Goal: Complete application form: Complete application form

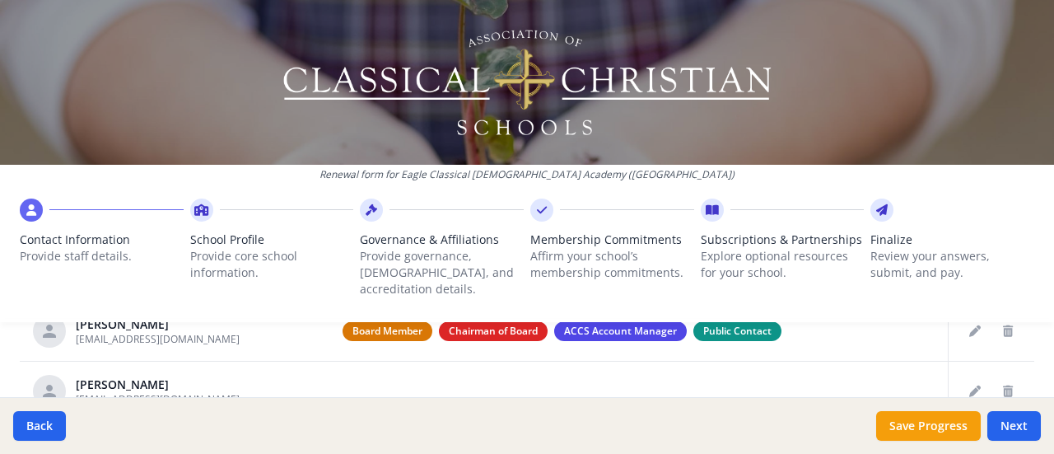
scroll to position [713, 0]
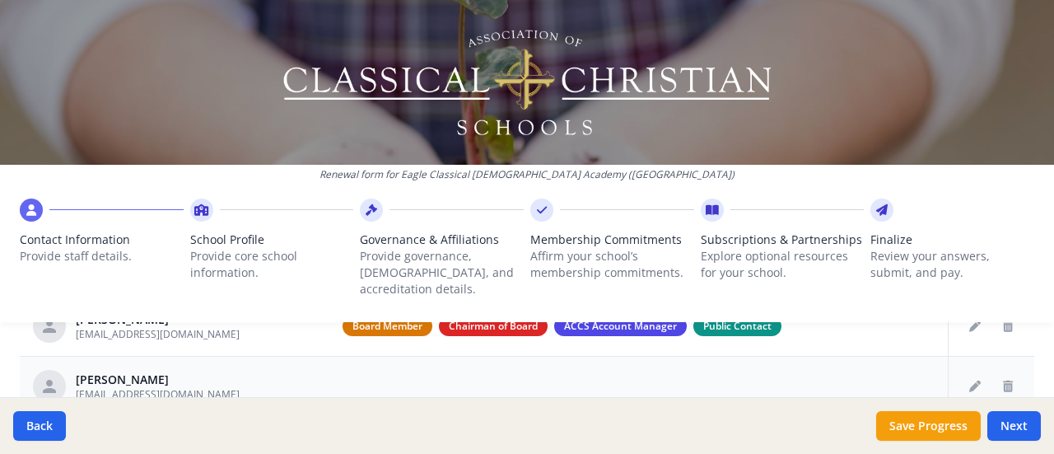
click at [400, 371] on td at bounding box center [638, 386] width 619 height 60
click at [962, 378] on button "Edit staff" at bounding box center [975, 386] width 26 height 26
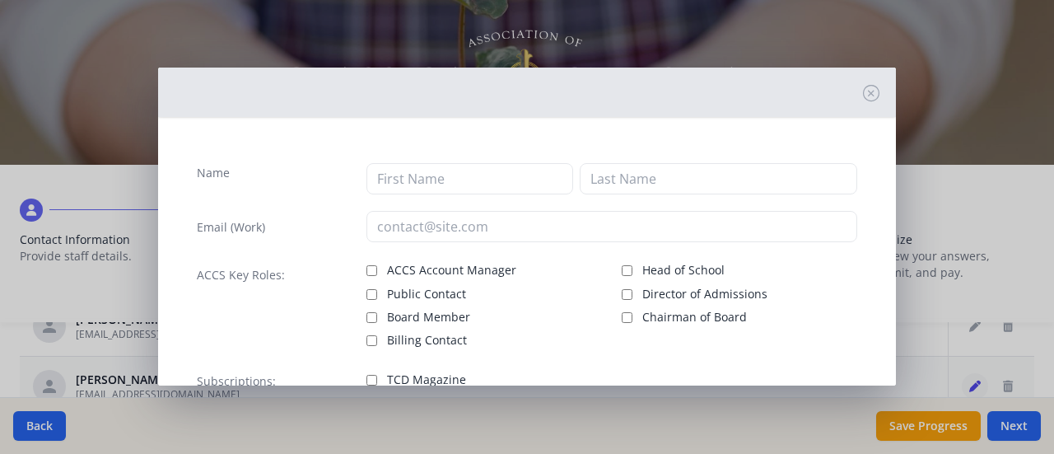
type input "[PERSON_NAME]"
type input "Love"
type input "[EMAIL_ADDRESS][DOMAIN_NAME]"
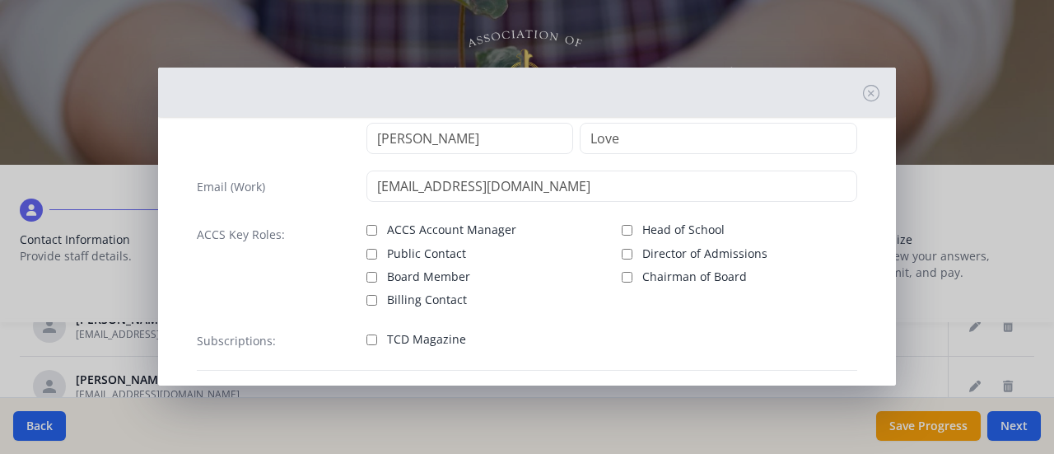
scroll to position [91, 0]
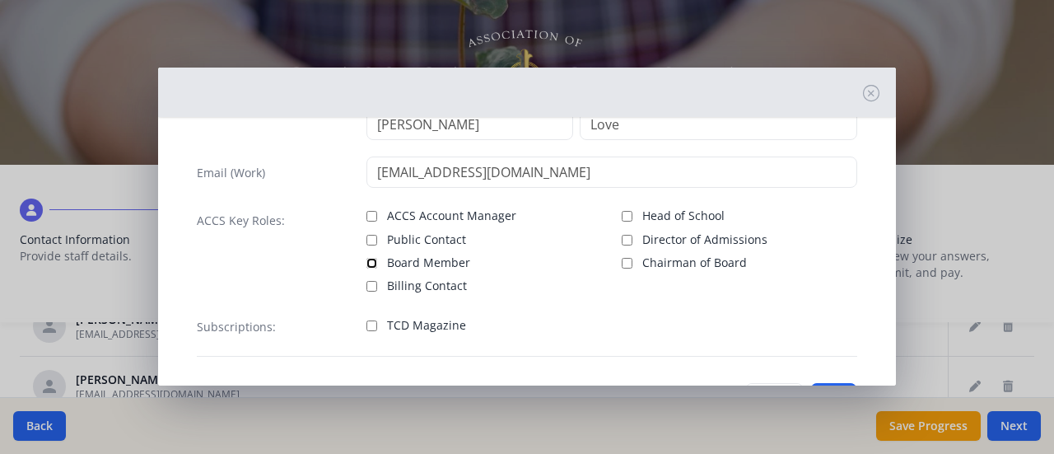
click at [367, 259] on input "Board Member" at bounding box center [372, 263] width 11 height 11
checkbox input "true"
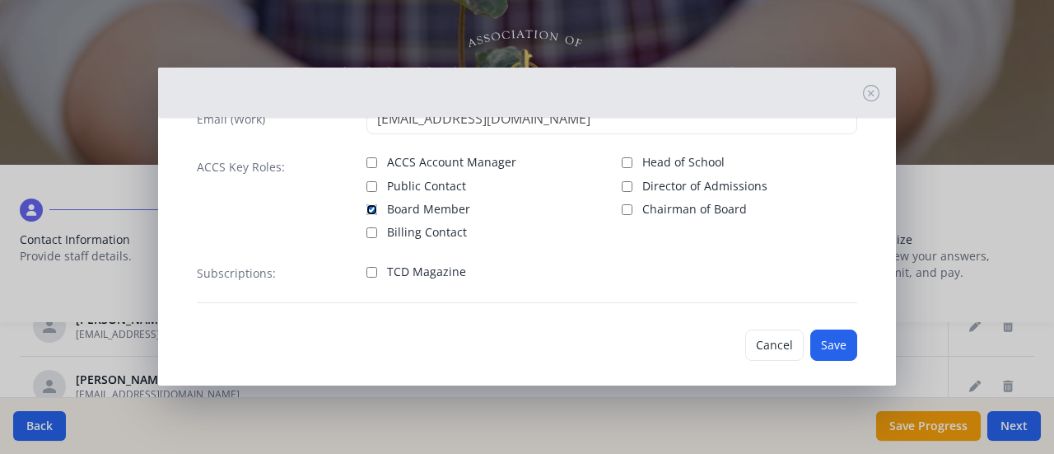
scroll to position [156, 0]
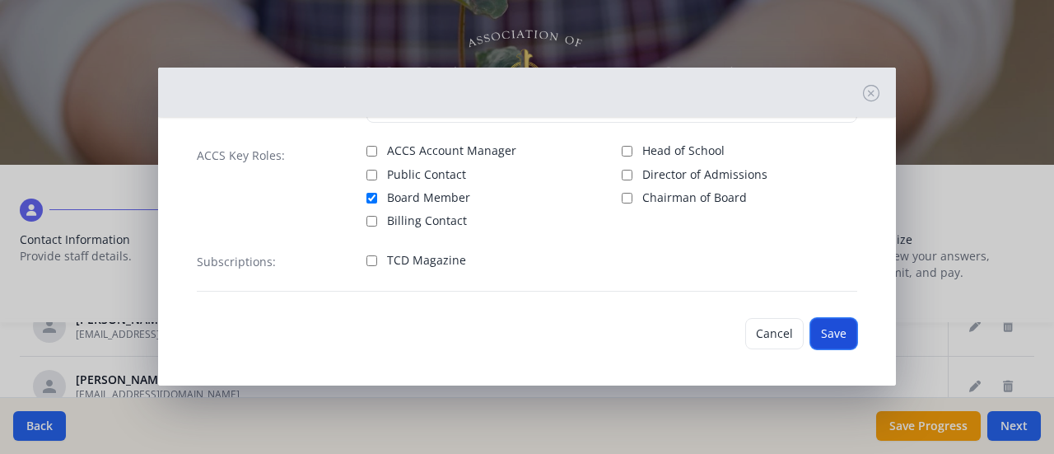
click at [810, 334] on button "Save" at bounding box center [833, 333] width 47 height 31
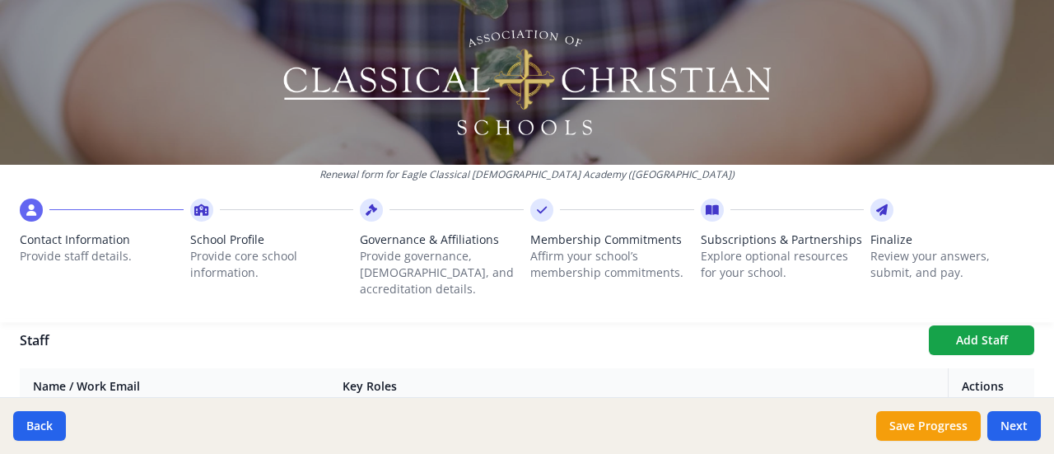
scroll to position [579, 0]
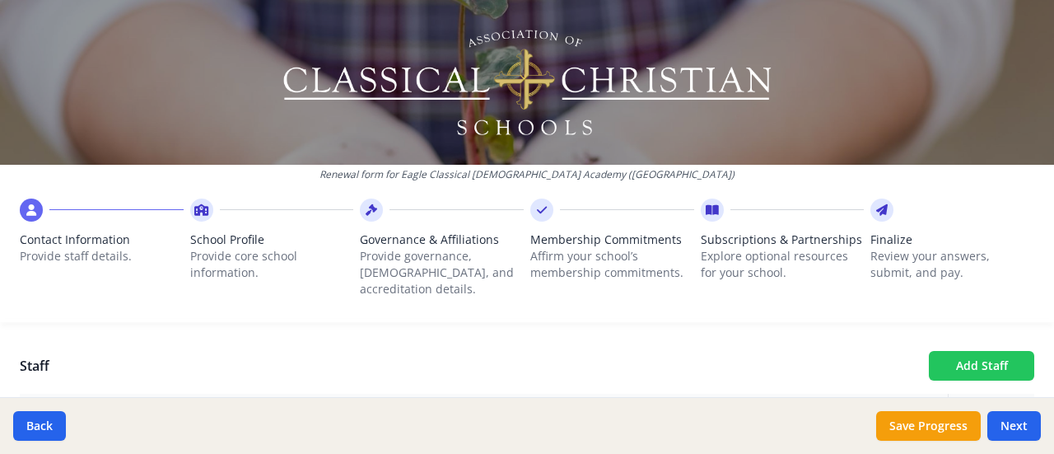
click at [985, 351] on button "Add Staff" at bounding box center [981, 366] width 105 height 30
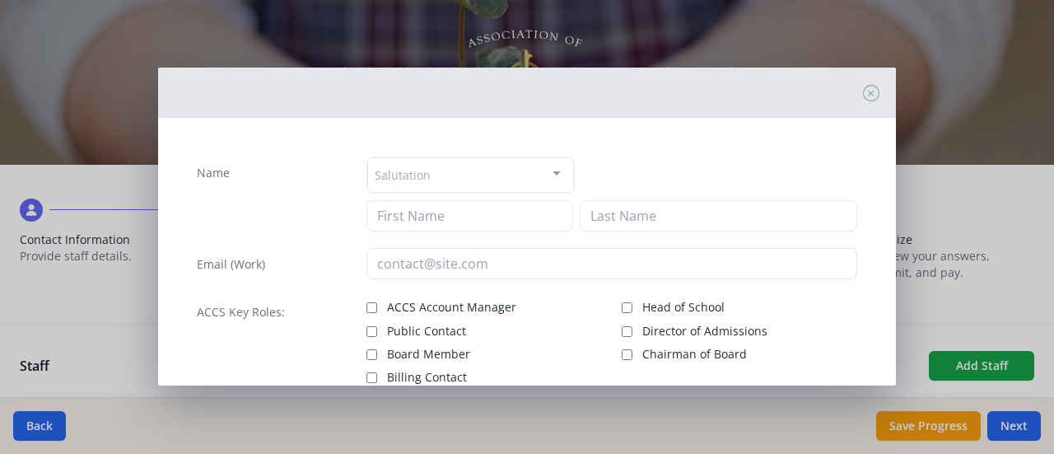
click at [516, 173] on div "Salutation" at bounding box center [470, 174] width 207 height 35
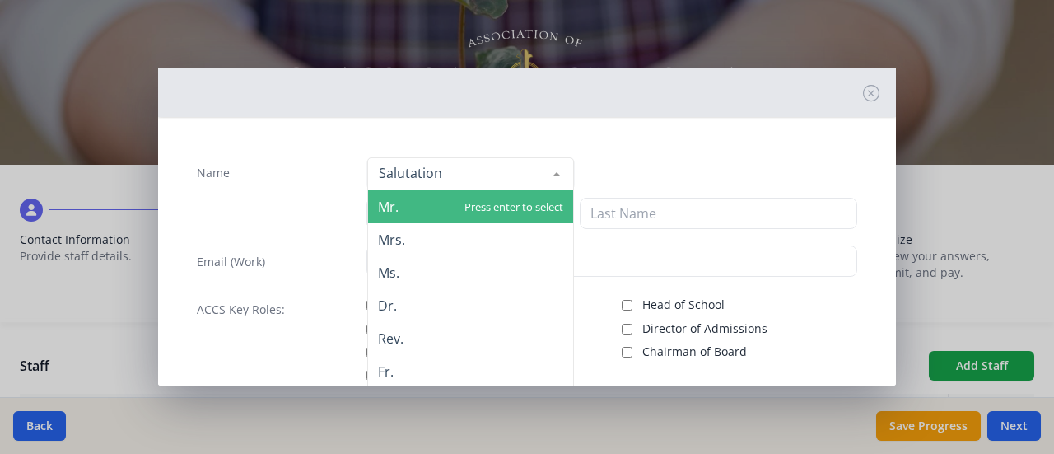
click at [491, 200] on span "Mr." at bounding box center [470, 206] width 205 height 33
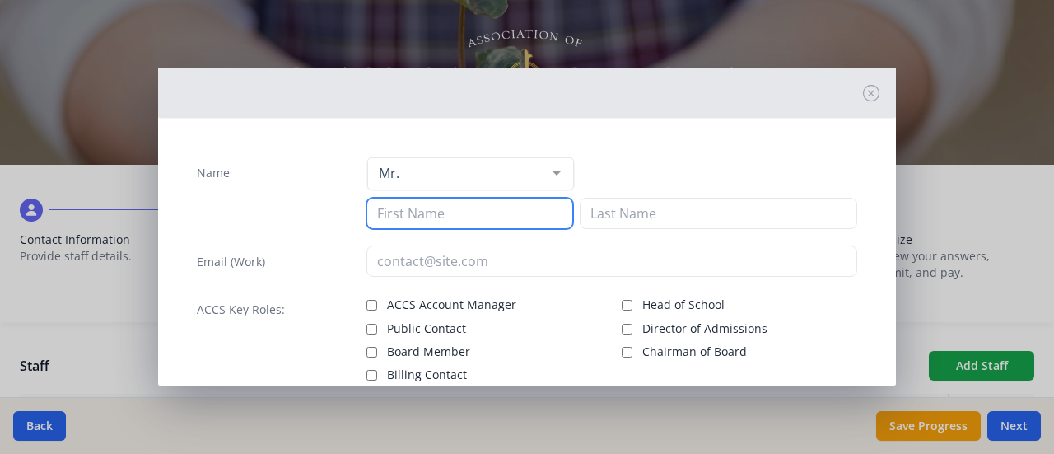
click at [437, 218] on input at bounding box center [470, 213] width 207 height 31
type input "[PERSON_NAME]"
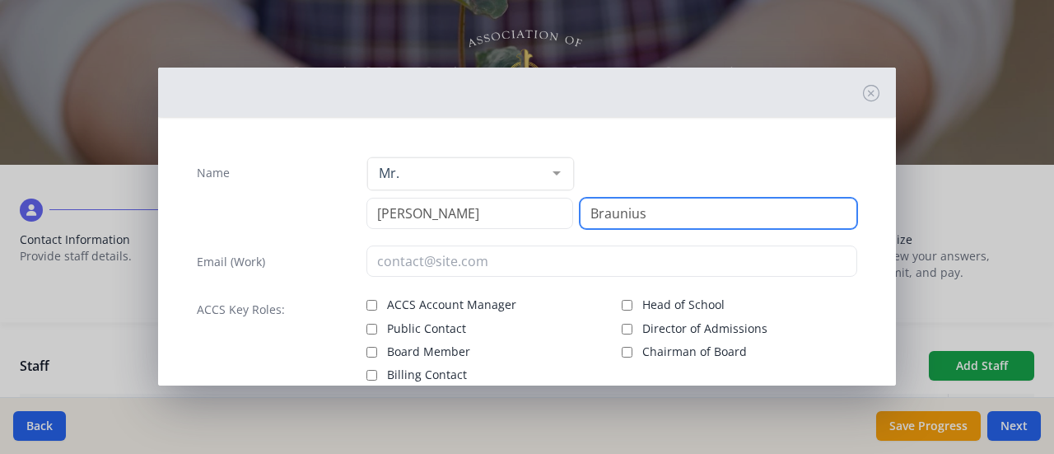
type input "Braunius"
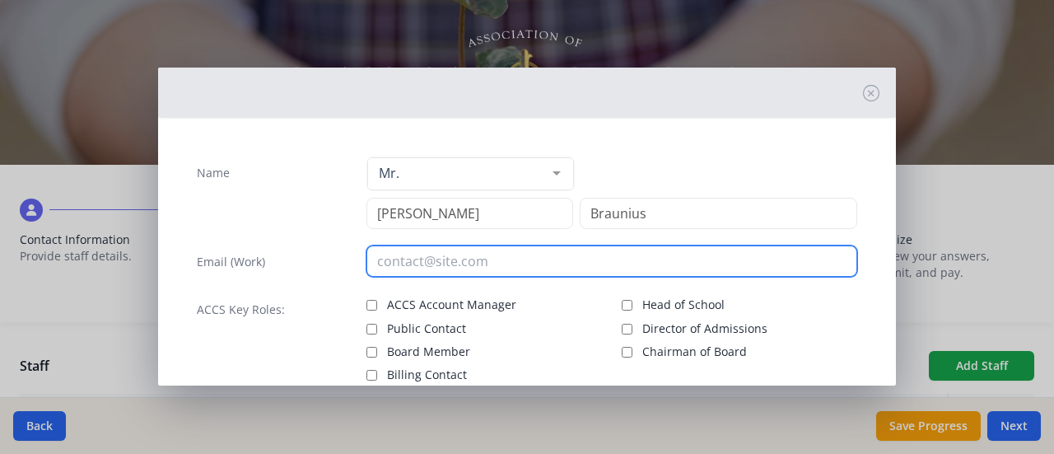
click at [469, 269] on input "email" at bounding box center [613, 260] width 492 height 31
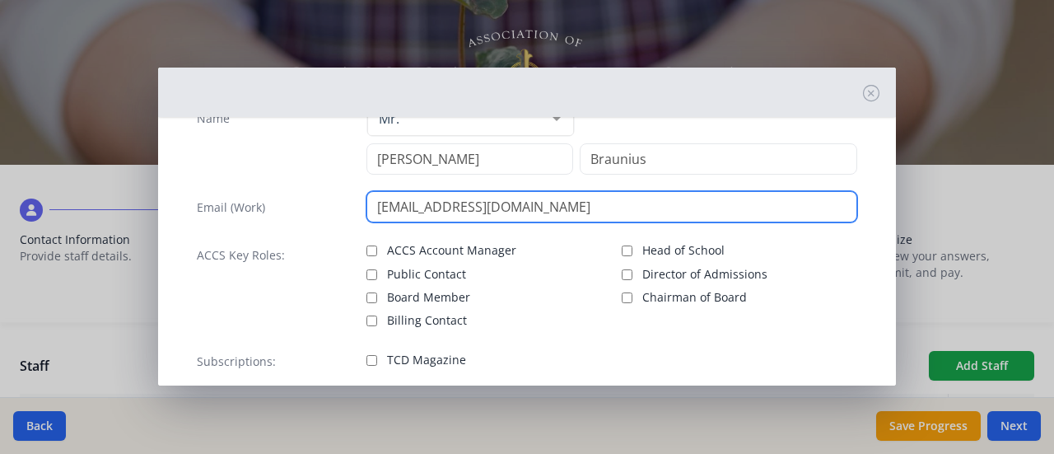
scroll to position [55, 0]
type input "[EMAIL_ADDRESS][DOMAIN_NAME]"
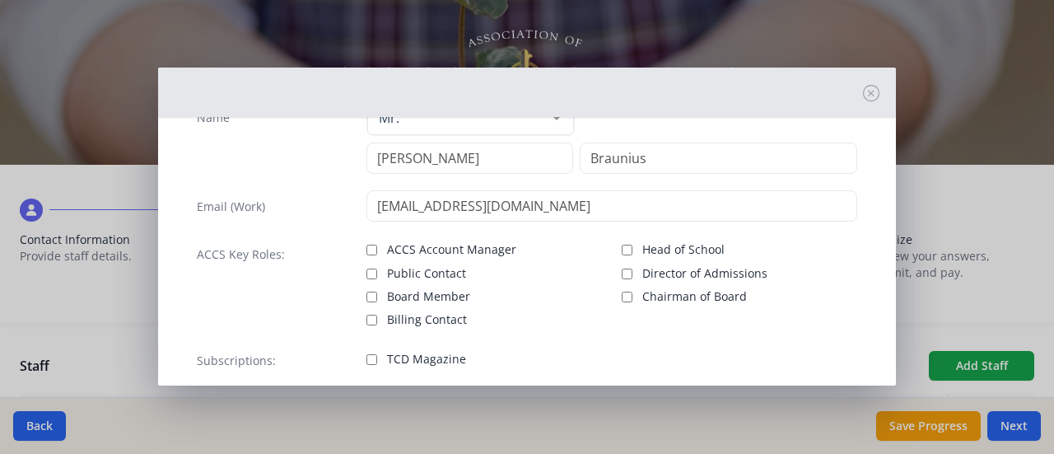
click at [835, 240] on label "Head of School" at bounding box center [740, 248] width 236 height 20
click at [633, 245] on input "Head of School" at bounding box center [627, 250] width 11 height 11
click at [622, 250] on input "Head of School" at bounding box center [627, 250] width 11 height 11
checkbox input "false"
click at [367, 294] on input "Board Member" at bounding box center [372, 297] width 11 height 11
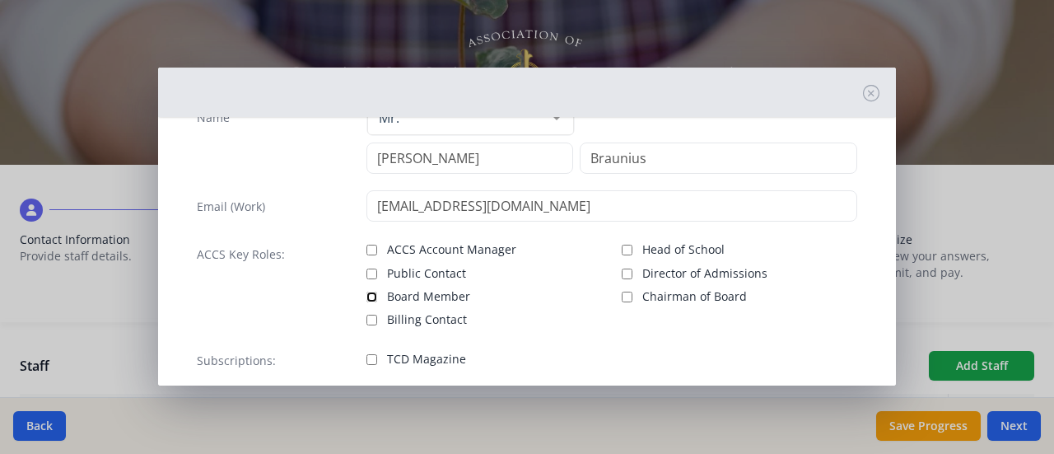
checkbox input "true"
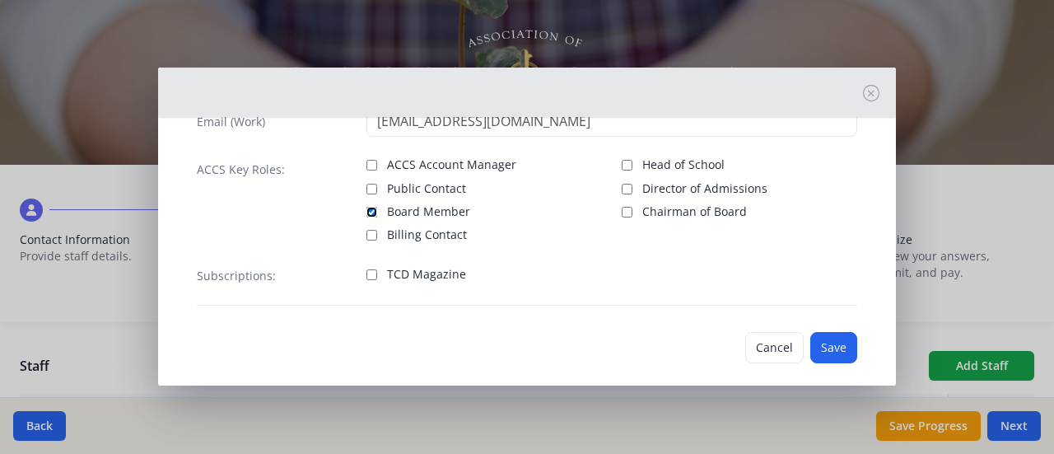
scroll to position [155, 0]
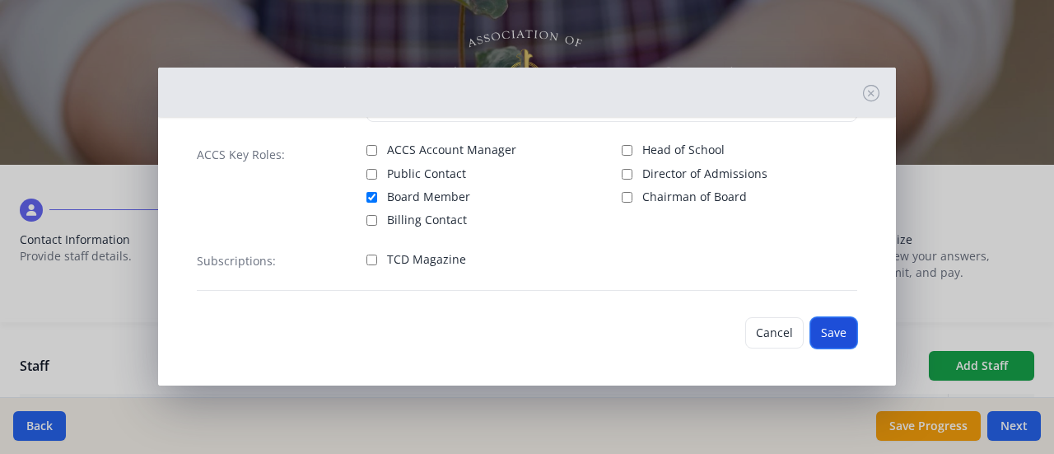
click at [814, 337] on button "Save" at bounding box center [833, 332] width 47 height 31
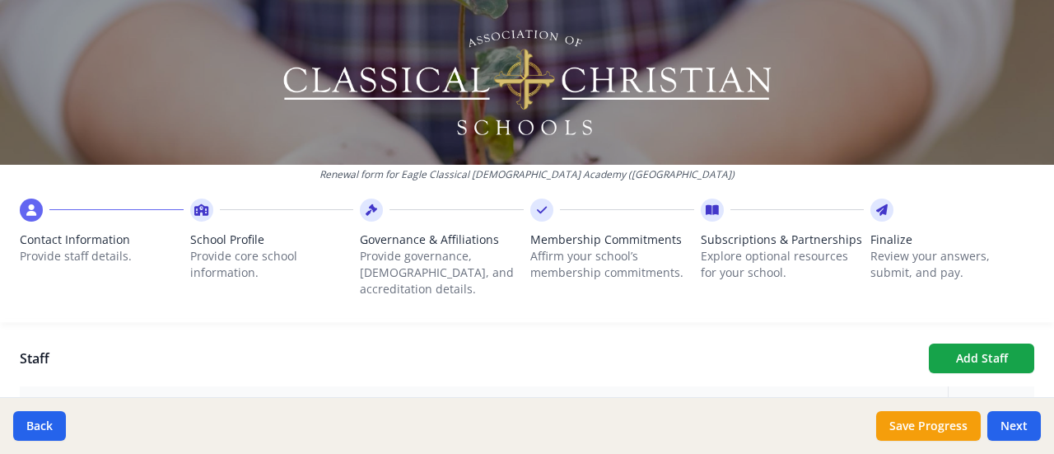
scroll to position [588, 0]
click at [966, 342] on button "Add Staff" at bounding box center [981, 357] width 105 height 30
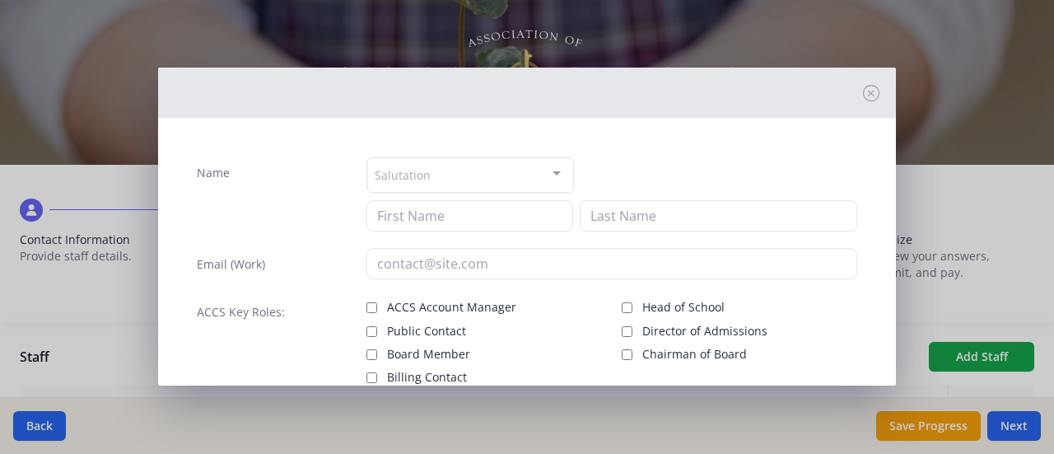
click at [484, 179] on div "Salutation" at bounding box center [470, 174] width 207 height 35
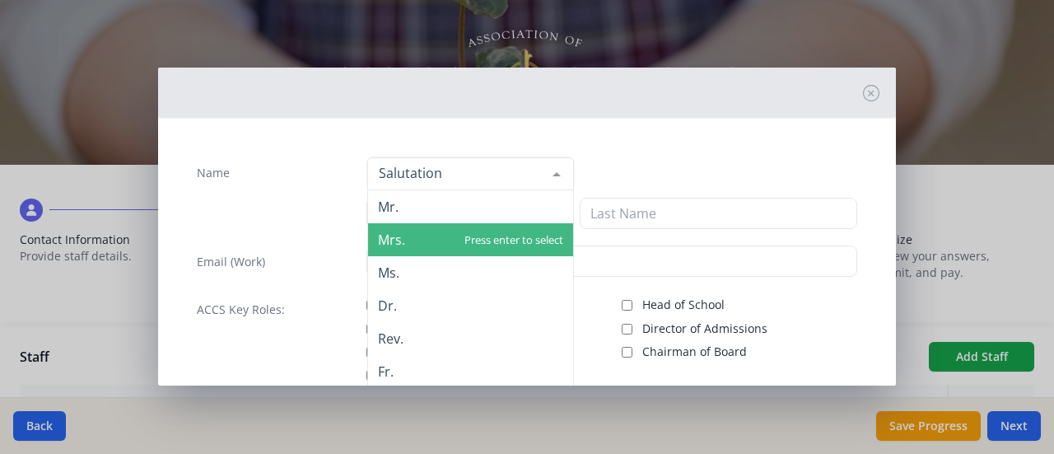
click at [432, 234] on span "Mrs." at bounding box center [470, 239] width 205 height 33
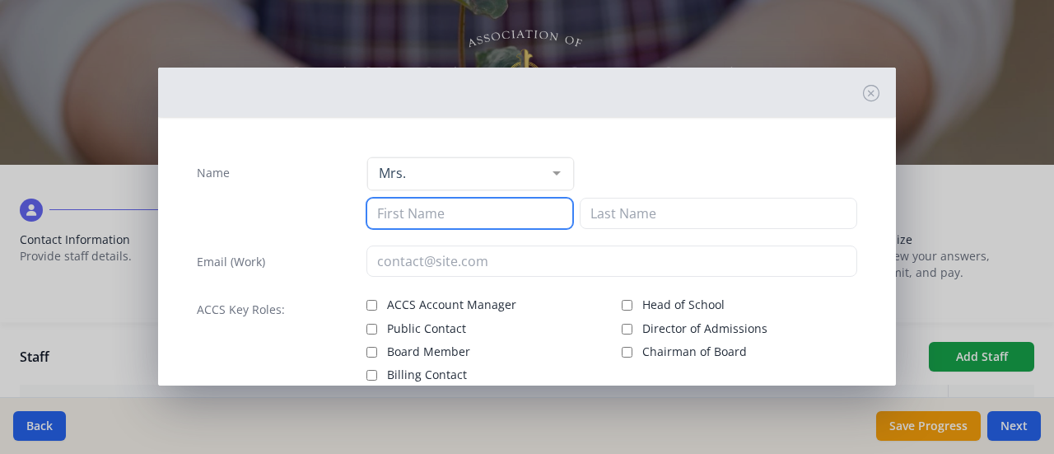
click at [413, 215] on input at bounding box center [470, 213] width 207 height 31
type input "[PERSON_NAME]"
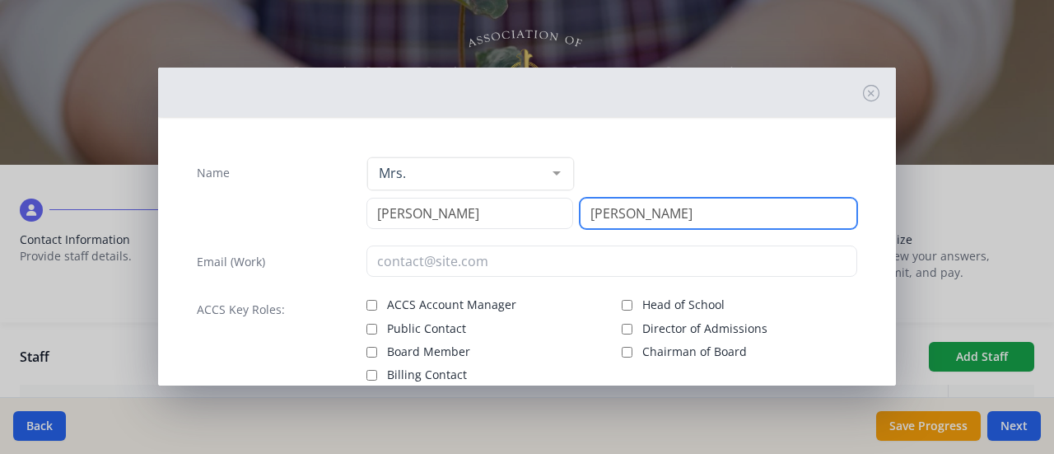
type input "[PERSON_NAME]"
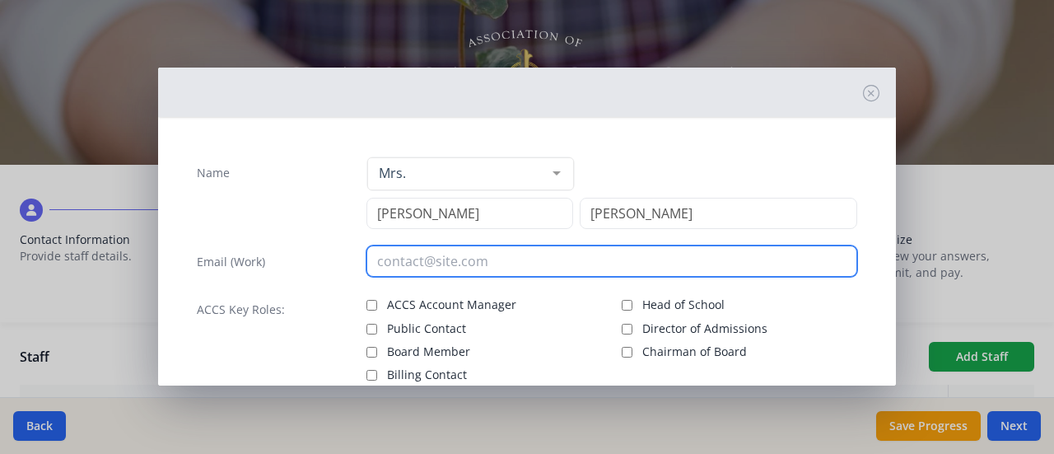
click at [408, 261] on input "email" at bounding box center [613, 260] width 492 height 31
type input "[EMAIL_ADDRESS][DOMAIN_NAME]"
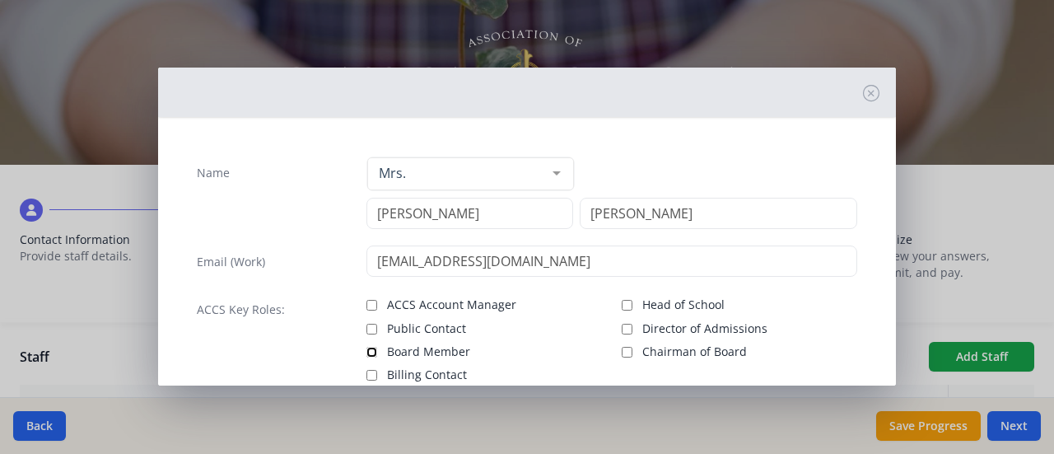
click at [367, 351] on input "Board Member" at bounding box center [372, 352] width 11 height 11
checkbox input "true"
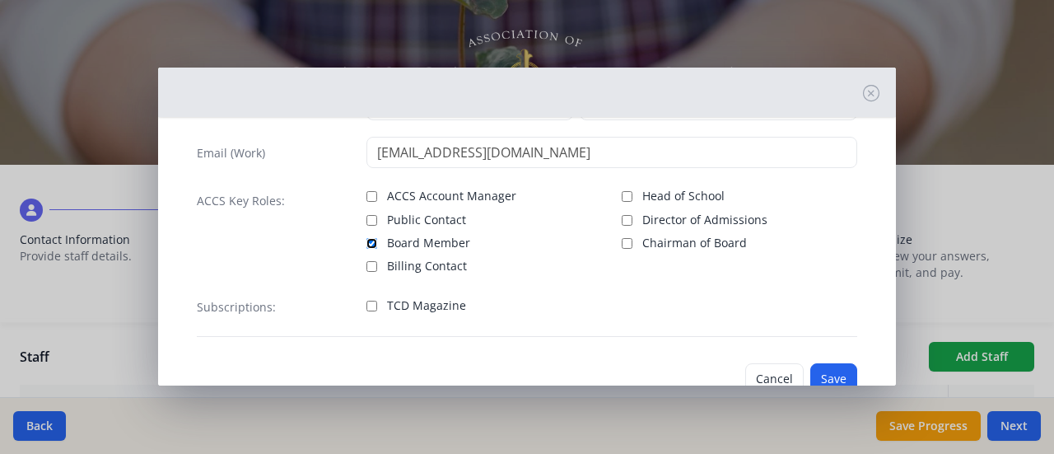
scroll to position [155, 0]
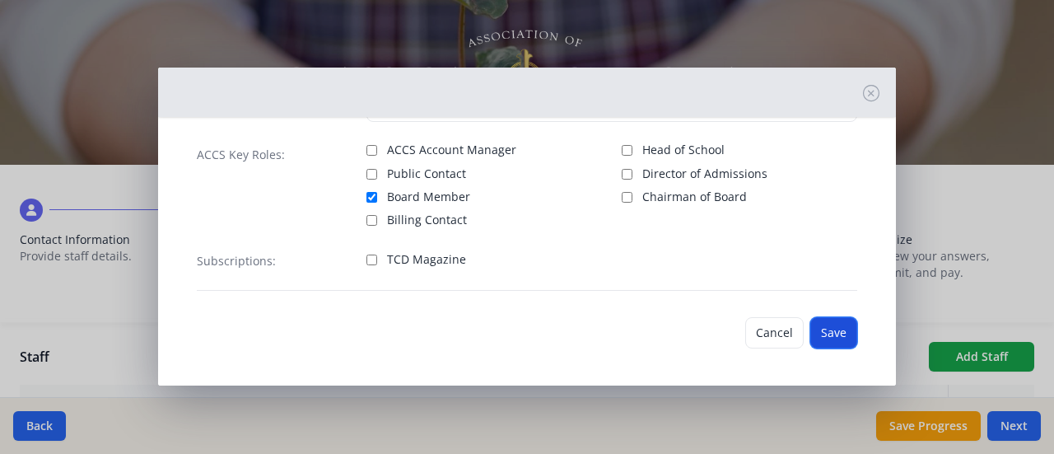
click at [832, 339] on button "Save" at bounding box center [833, 332] width 47 height 31
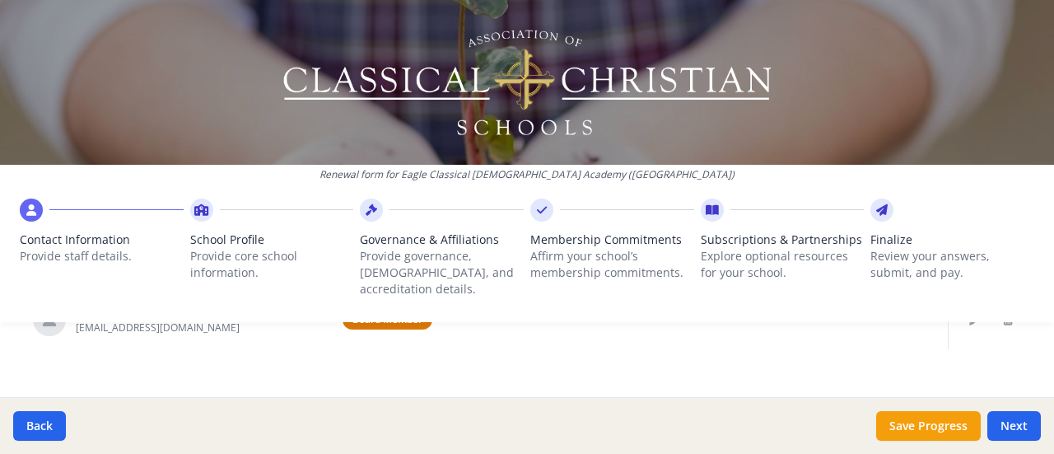
scroll to position [903, 0]
click at [1020, 432] on button "Next" at bounding box center [1015, 426] width 54 height 30
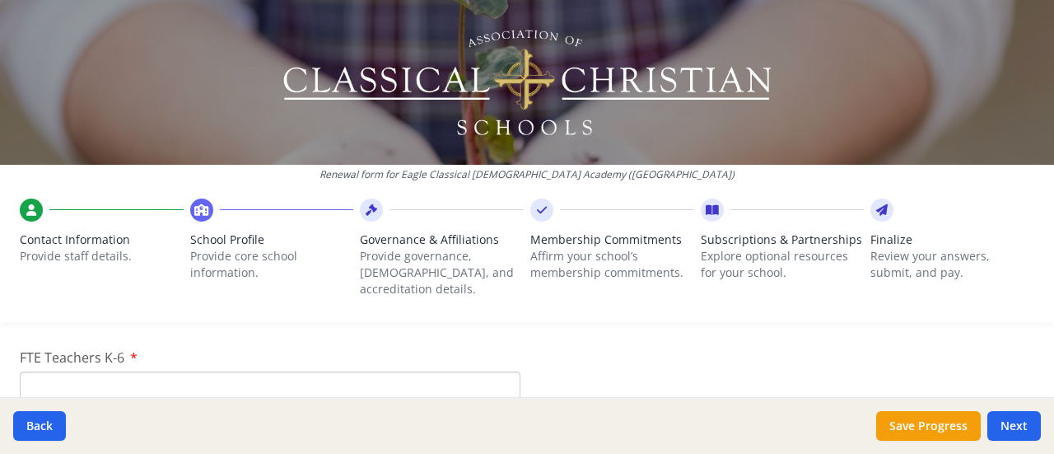
scroll to position [1043, 0]
click at [199, 370] on input "FTE Teachers K-6" at bounding box center [270, 378] width 501 height 30
type input "0"
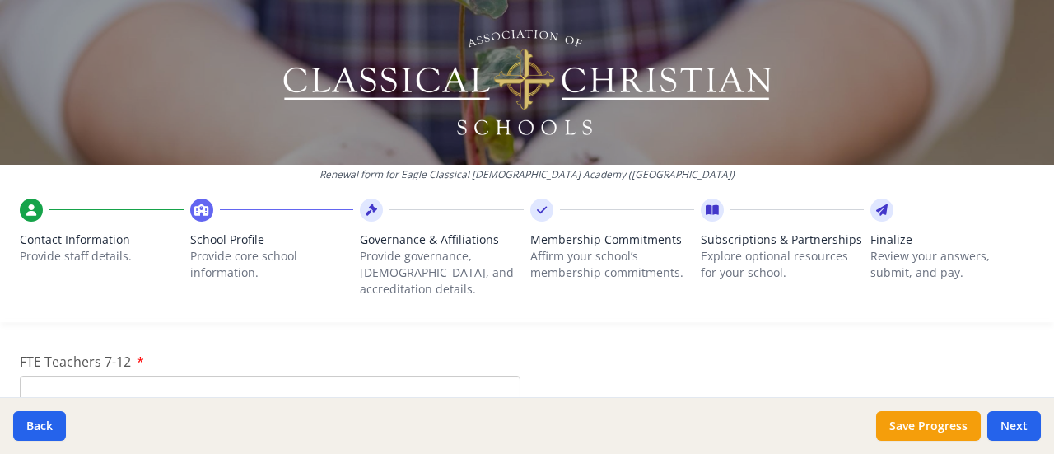
click at [308, 376] on input "FTE Teachers 7-12" at bounding box center [270, 391] width 501 height 30
type input "0"
click at [25, 366] on input "Yes" at bounding box center [25, 371] width 11 height 11
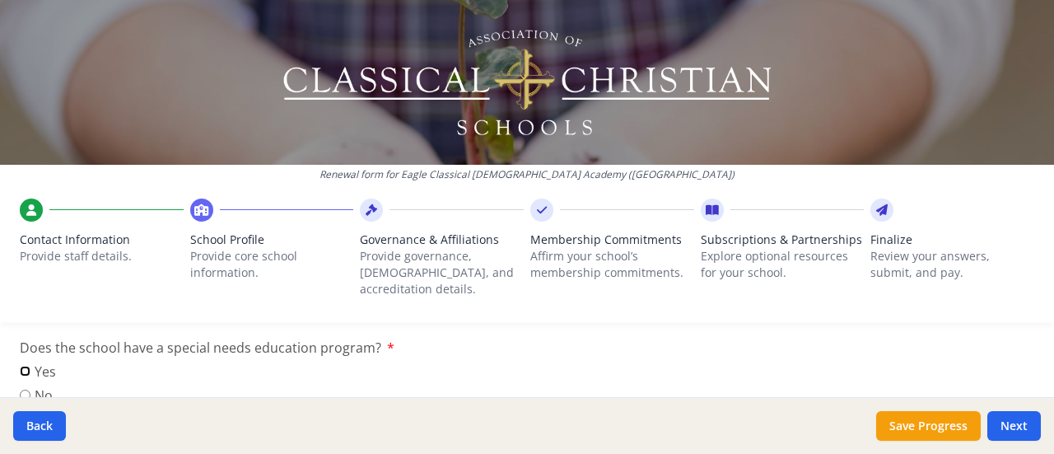
radio input "true"
click at [514, 370] on div "Yes No" at bounding box center [527, 386] width 1015 height 48
click at [60, 361] on textarea "If Yes, explain briefly." at bounding box center [527, 416] width 1015 height 110
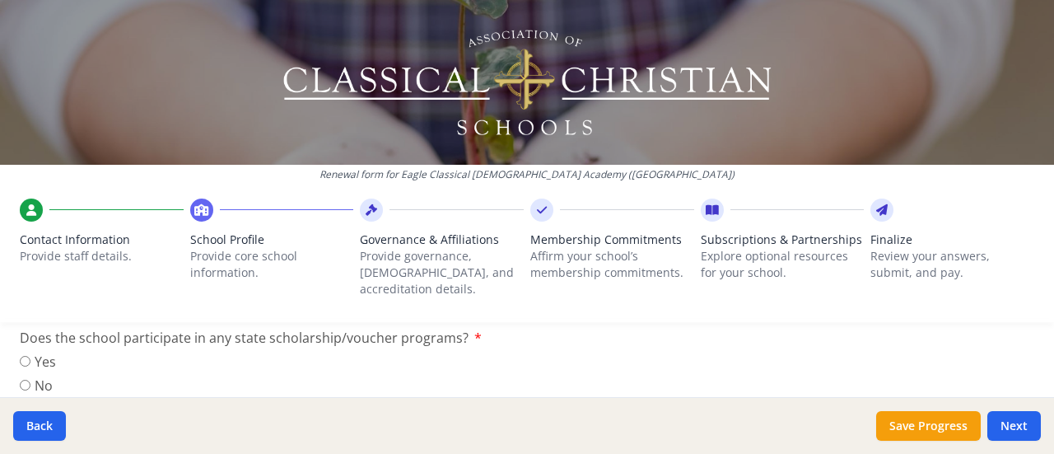
scroll to position [2370, 0]
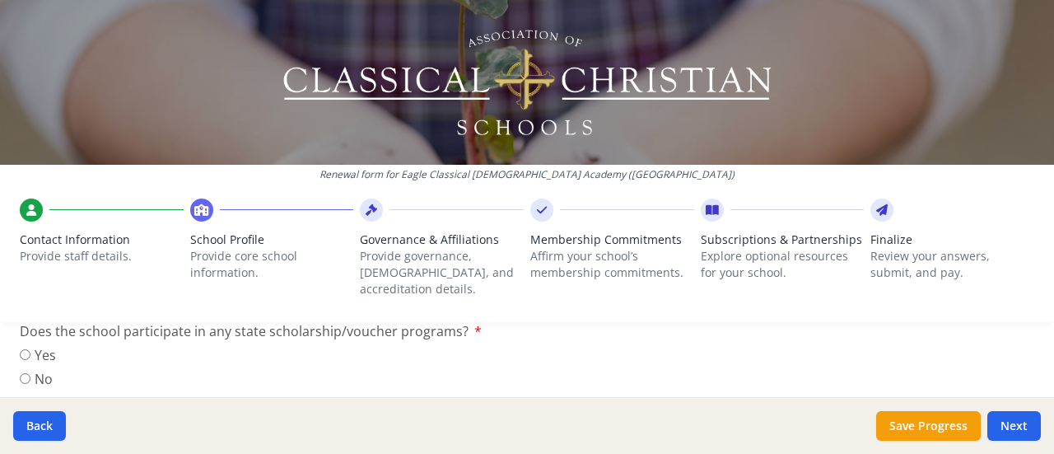
type textarea "When we launch, we hope to have at least one special ed teacher/coordinator on …"
click at [24, 373] on input "No" at bounding box center [25, 378] width 11 height 11
radio input "true"
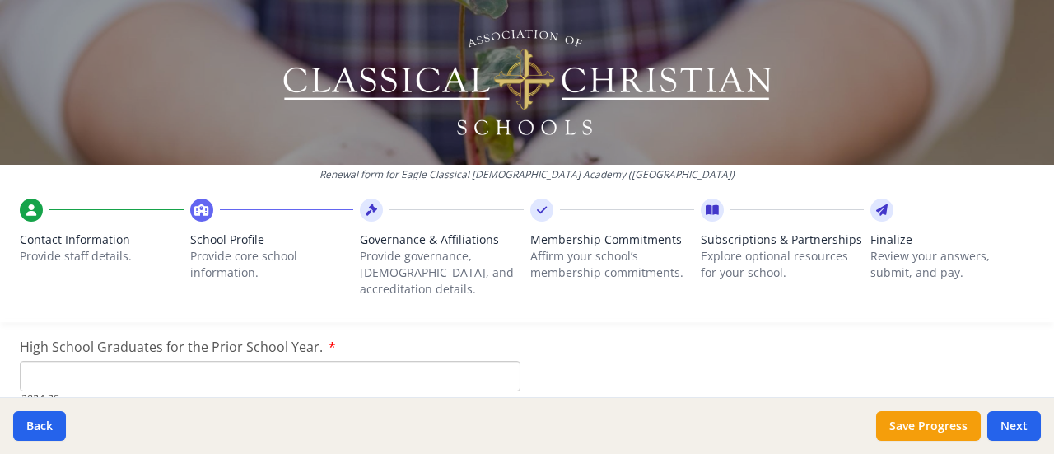
scroll to position [2570, 0]
click at [446, 357] on input "High School Graduates for the Prior School Year." at bounding box center [270, 372] width 501 height 30
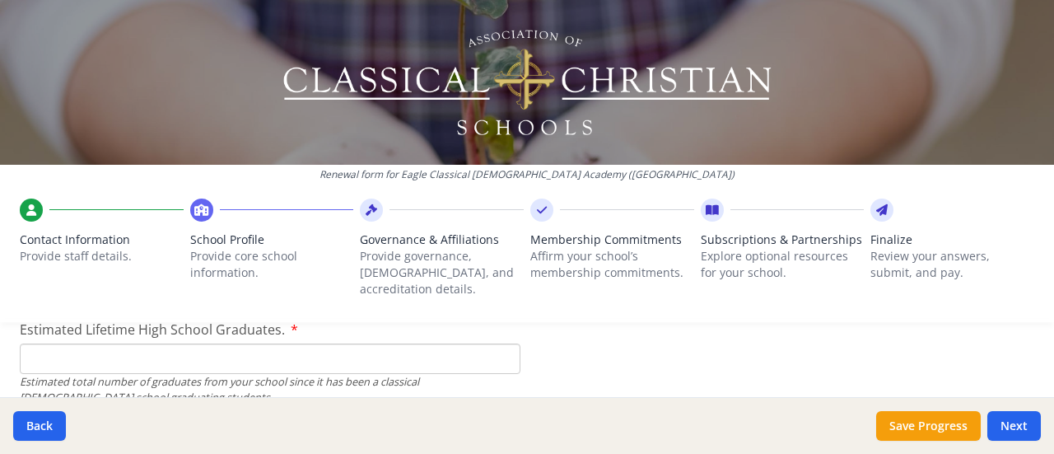
scroll to position [2681, 0]
type input "0"
click at [417, 343] on input "Estimated Lifetime High School Graduates." at bounding box center [270, 358] width 501 height 30
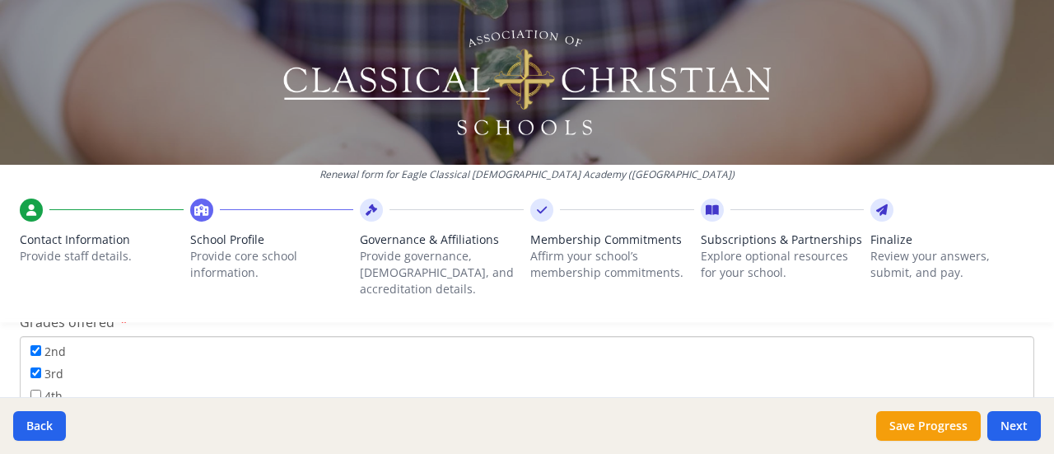
scroll to position [72, 0]
type input "0"
click at [35, 362] on input "3rd" at bounding box center [35, 367] width 11 height 11
checkbox input "false"
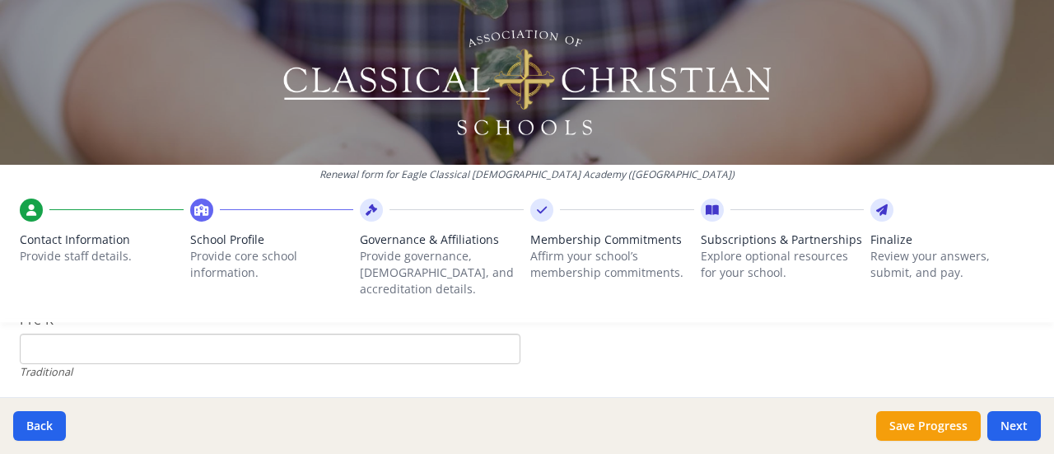
click at [198, 334] on input "Pre-K" at bounding box center [270, 349] width 501 height 30
type input "0"
click at [239, 357] on input "K-6 (Full-time)" at bounding box center [270, 372] width 501 height 30
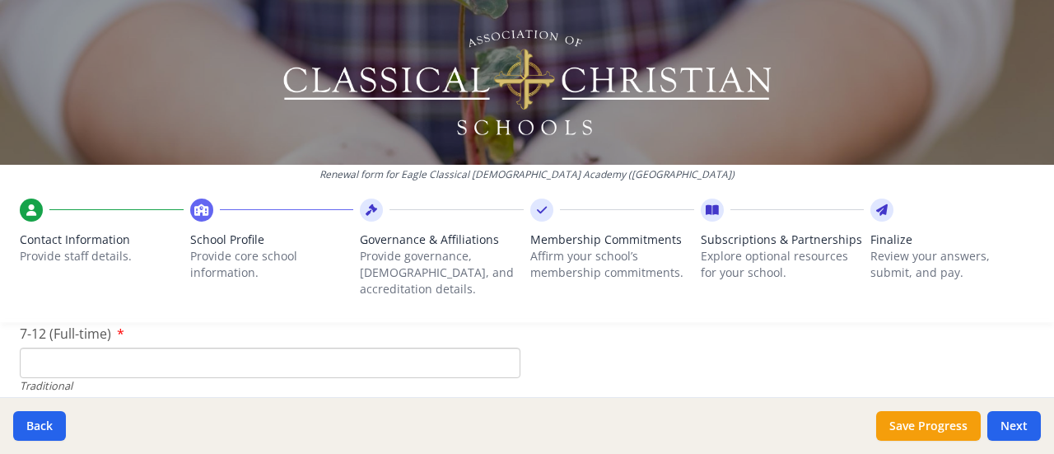
type input "0"
click at [376, 349] on input "7-12 (Full-time)" at bounding box center [270, 363] width 501 height 30
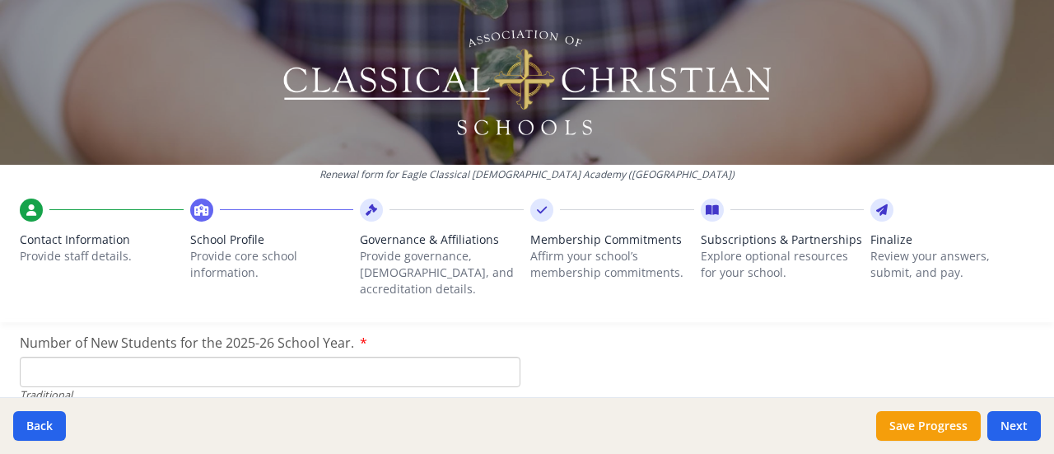
scroll to position [3913, 0]
type input "0"
click at [367, 353] on input "Number of New Students for the 2025-26 School Year." at bounding box center [270, 368] width 501 height 30
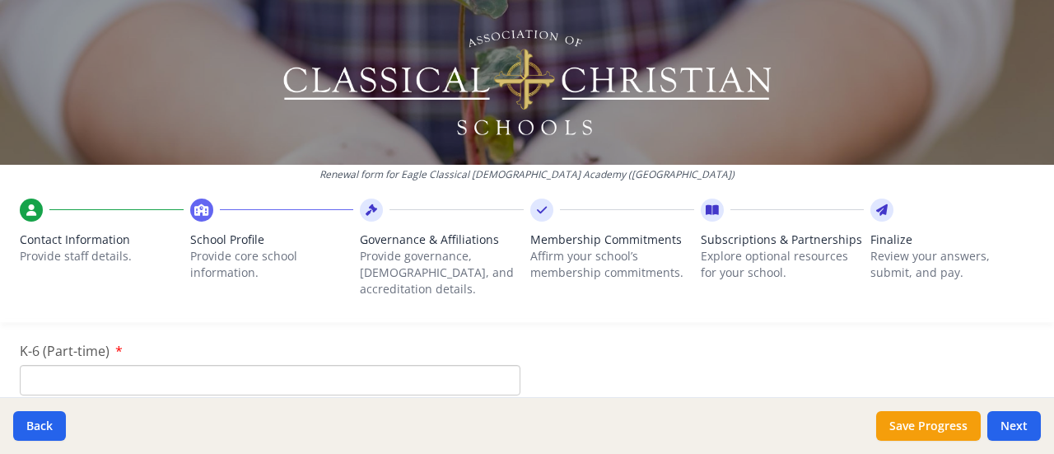
scroll to position [4095, 0]
type input "0"
click at [424, 364] on input "K-6 (Part-time)" at bounding box center [270, 379] width 501 height 30
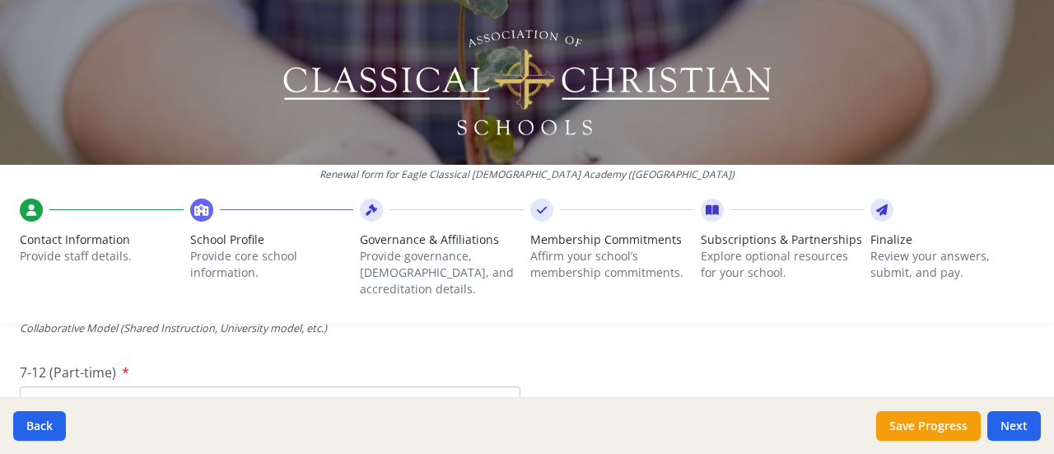
scroll to position [4191, 0]
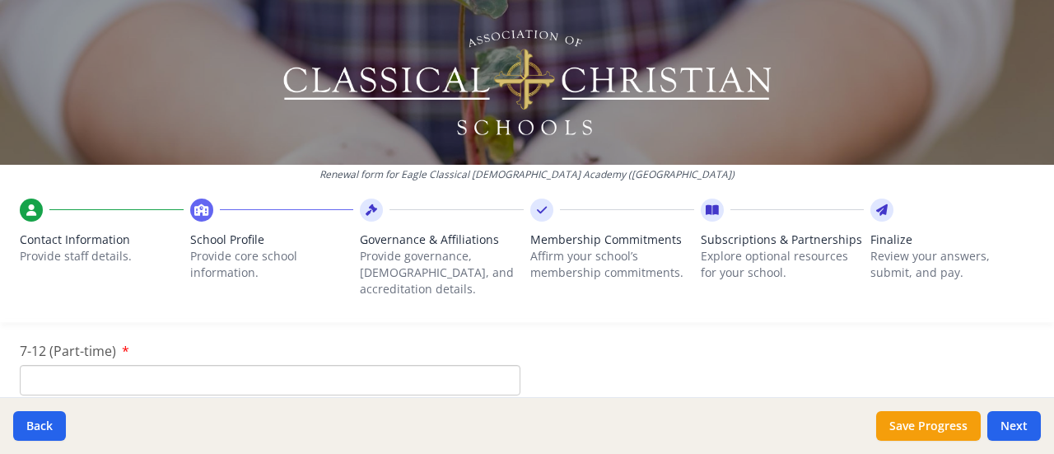
type input "0"
click at [435, 365] on input "7-12 (Part-time)" at bounding box center [270, 380] width 501 height 30
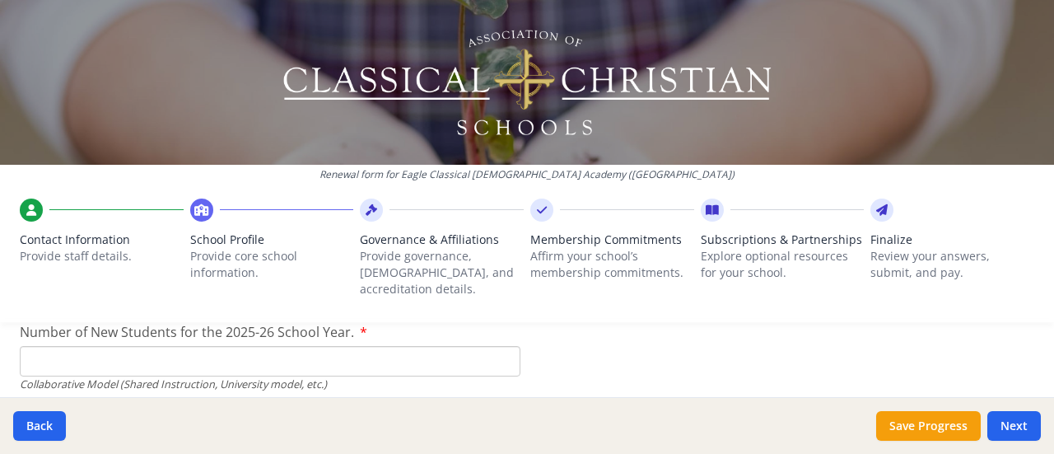
scroll to position [4309, 0]
type input "0"
click at [426, 343] on input "Number of New Students for the 2025-26 School Year." at bounding box center [270, 358] width 501 height 30
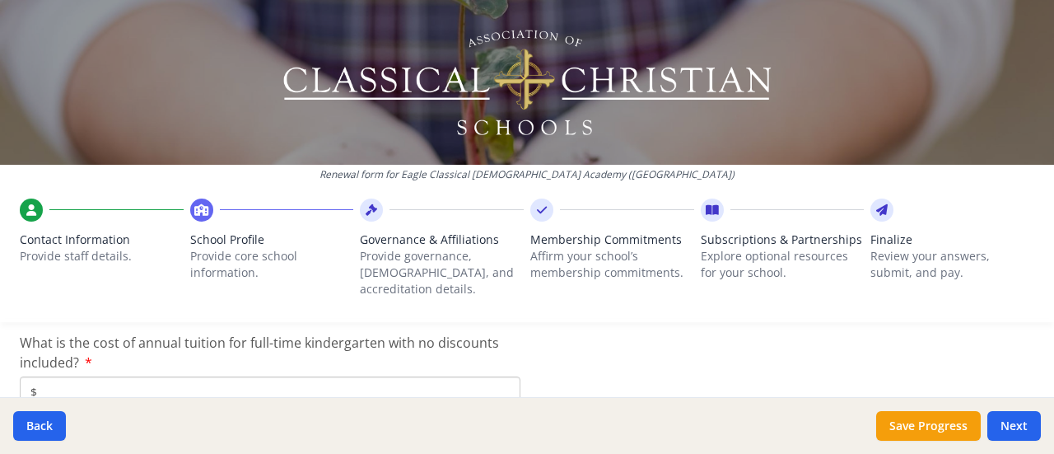
scroll to position [4507, 0]
type input "0"
click at [326, 377] on input "$" at bounding box center [270, 390] width 501 height 30
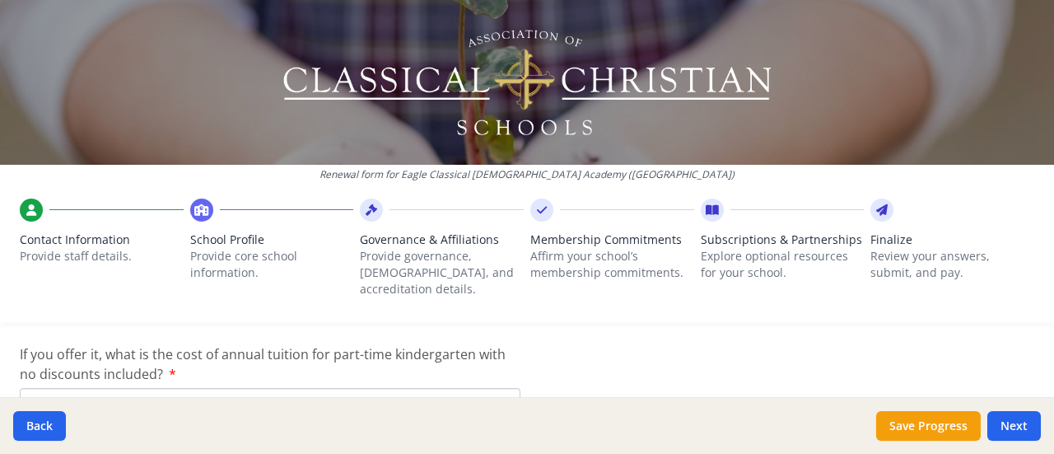
type input "$0"
click at [341, 388] on input "$" at bounding box center [270, 403] width 501 height 30
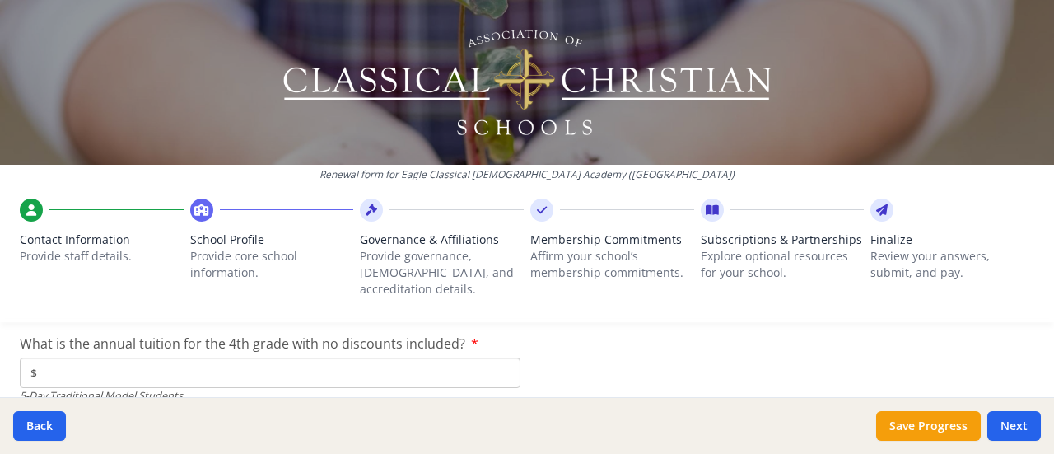
type input "$0"
click at [322, 357] on input "$" at bounding box center [270, 372] width 501 height 30
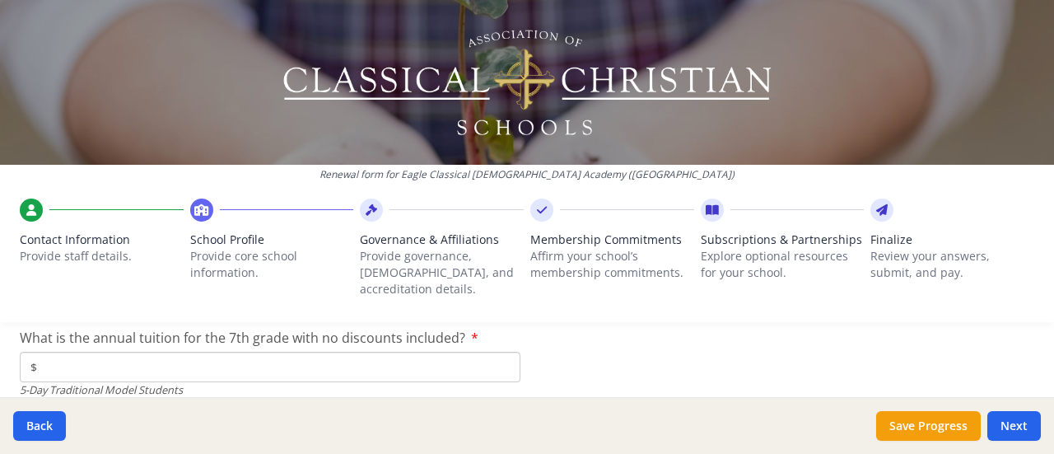
scroll to position [4840, 0]
type input "$0"
click at [377, 352] on input "$" at bounding box center [270, 367] width 501 height 30
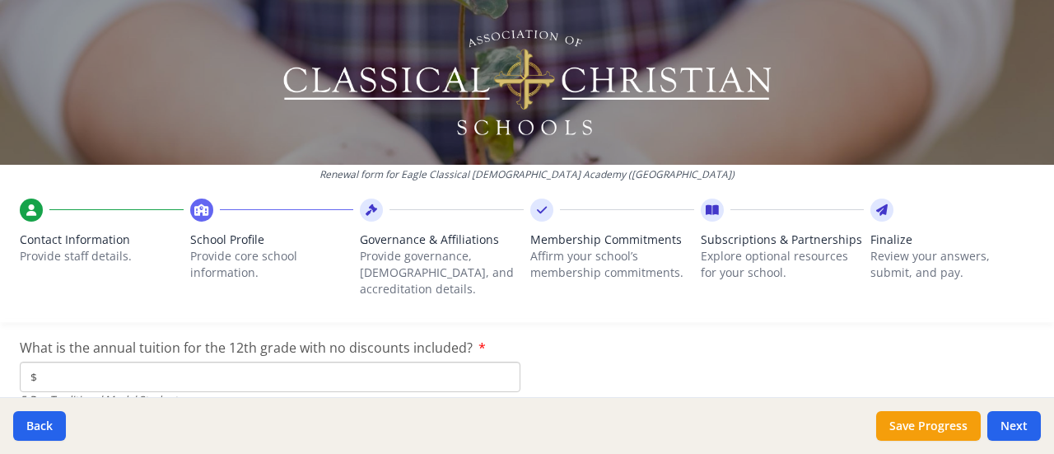
scroll to position [4932, 0]
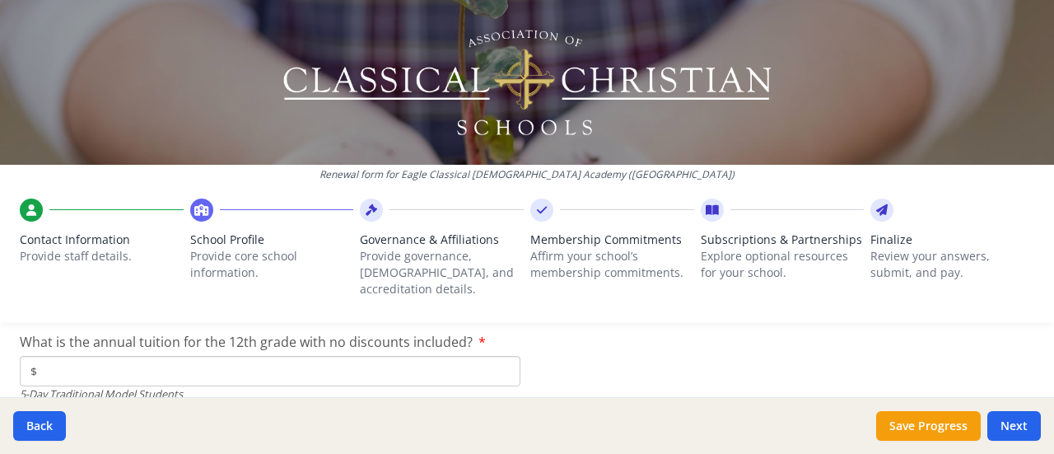
type input "$0"
click at [423, 356] on input "$" at bounding box center [270, 371] width 501 height 30
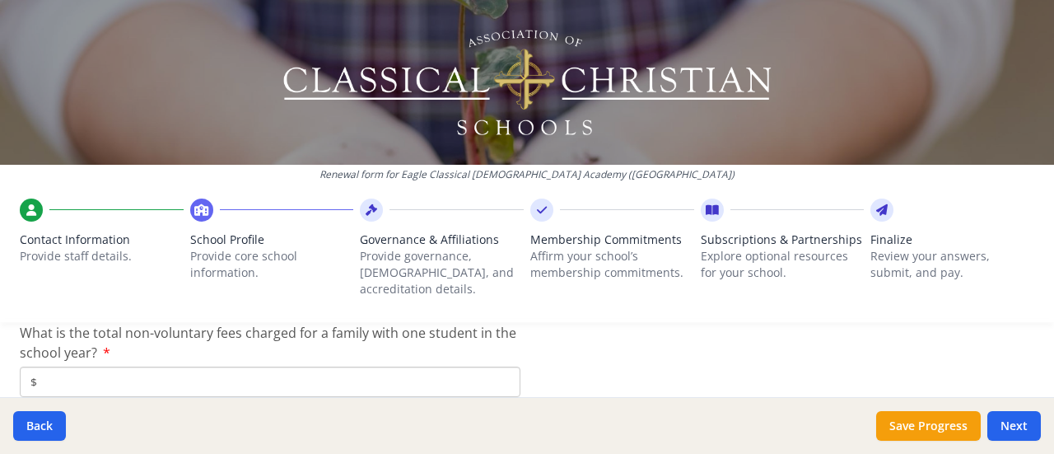
scroll to position [5037, 0]
type input "$0"
click at [437, 370] on input "$" at bounding box center [270, 382] width 501 height 30
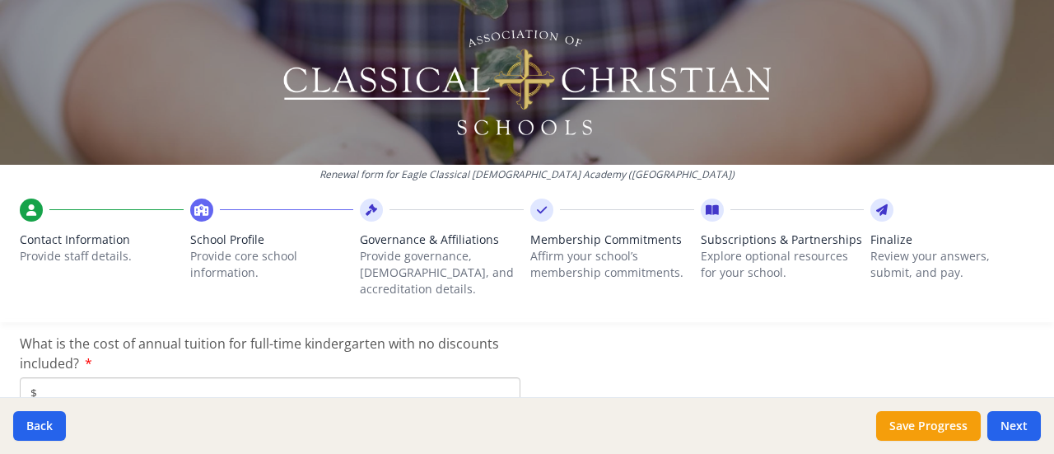
scroll to position [5274, 0]
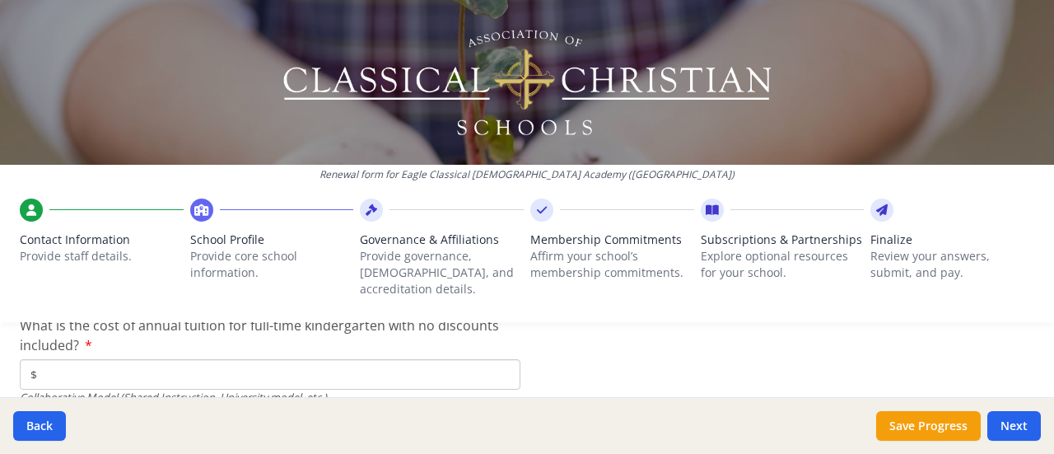
type input "$0"
click at [410, 359] on input "$" at bounding box center [270, 374] width 501 height 30
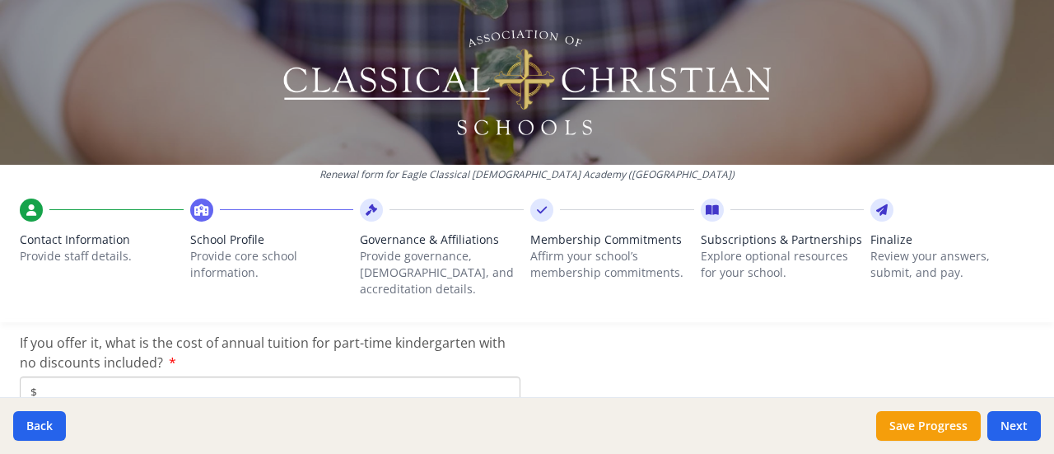
scroll to position [5378, 0]
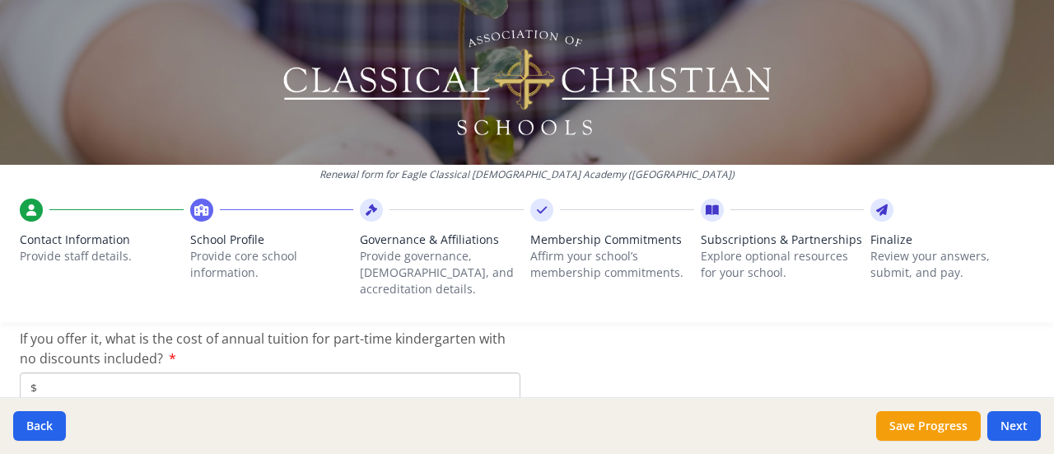
type input "$0"
click at [451, 374] on input "$" at bounding box center [270, 387] width 501 height 30
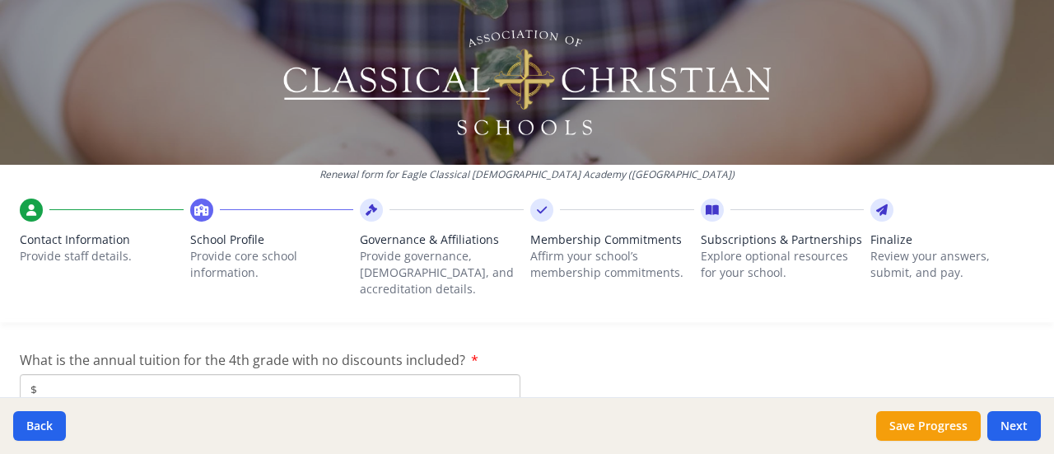
scroll to position [5485, 0]
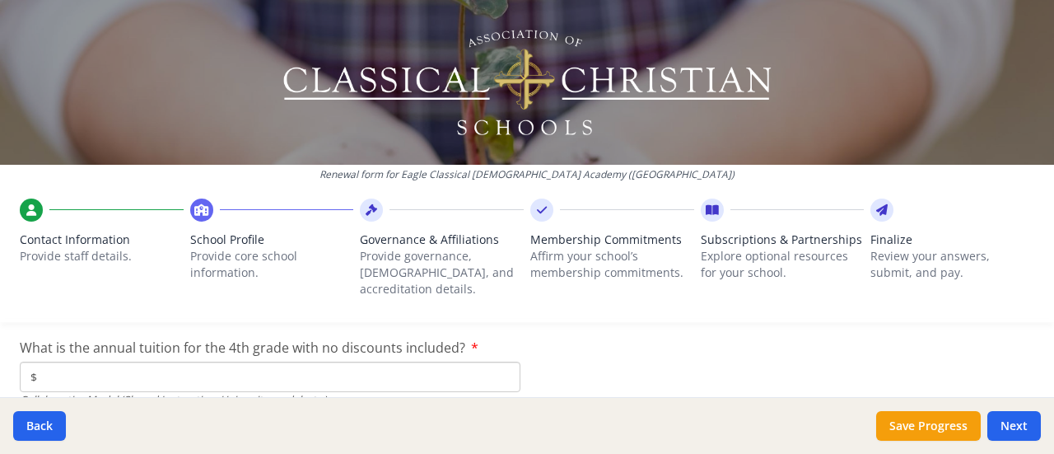
type input "$0"
click at [455, 362] on input "$" at bounding box center [270, 377] width 501 height 30
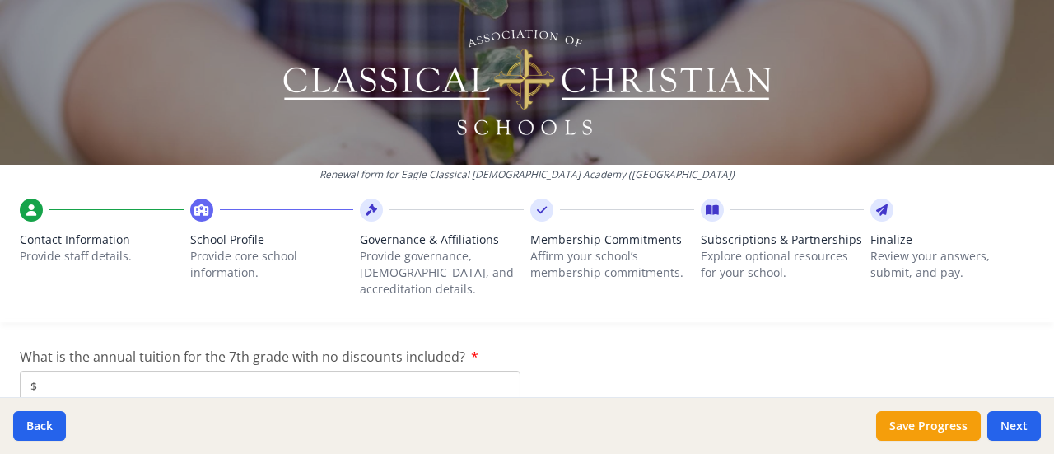
scroll to position [5584, 0]
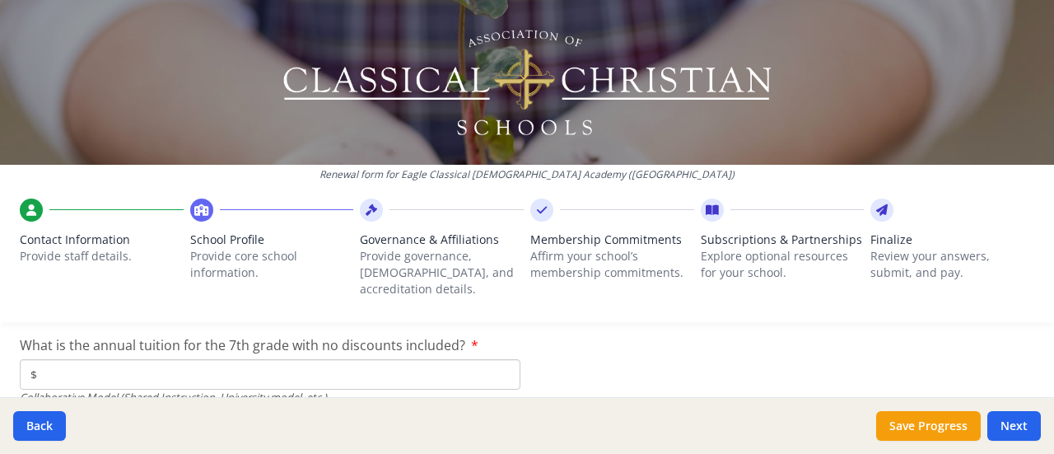
type input "$0"
click at [448, 359] on input "$" at bounding box center [270, 374] width 501 height 30
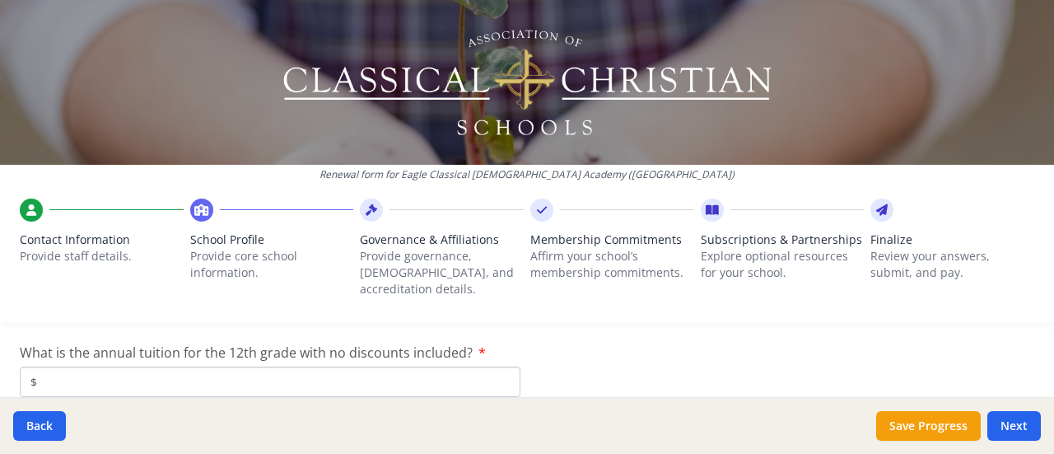
scroll to position [5683, 0]
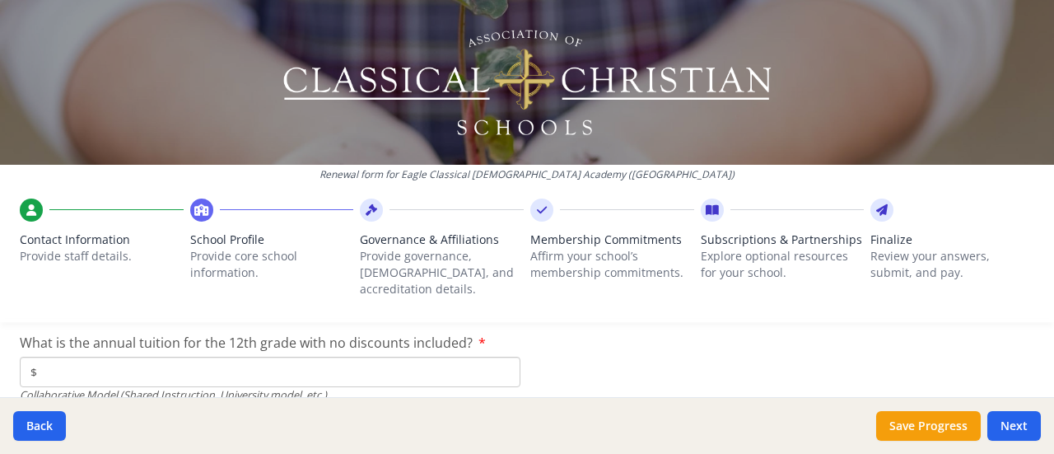
type input "$0"
click at [432, 357] on input "$" at bounding box center [270, 372] width 501 height 30
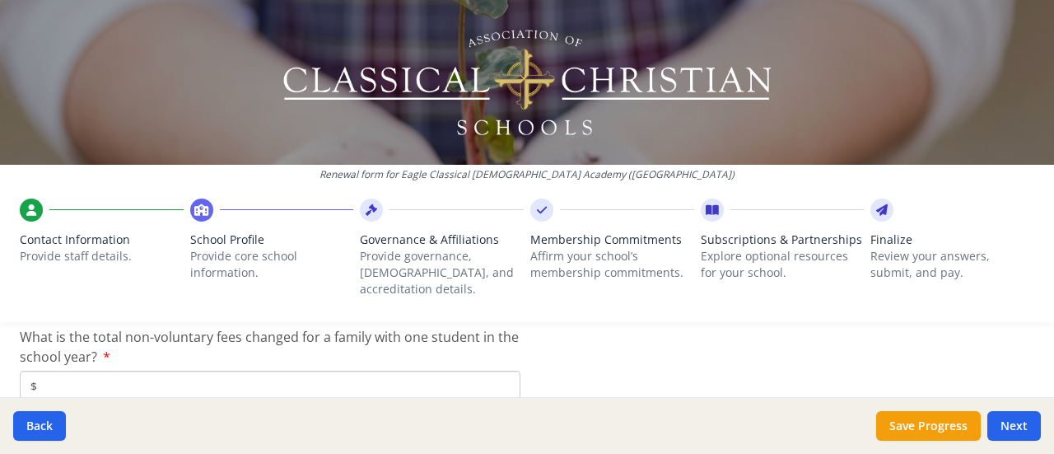
scroll to position [5787, 0]
type input "$0"
click at [283, 369] on input "$" at bounding box center [270, 384] width 501 height 30
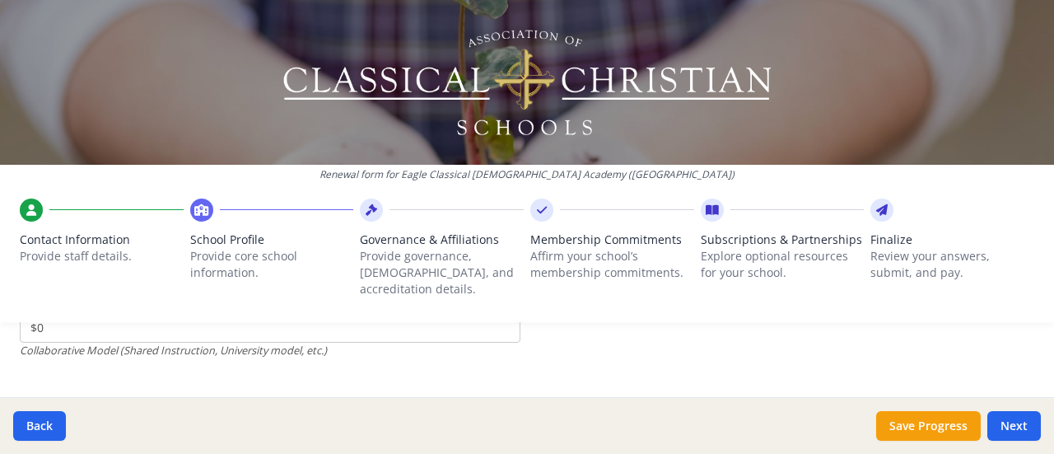
scroll to position [5856, 0]
type input "$0"
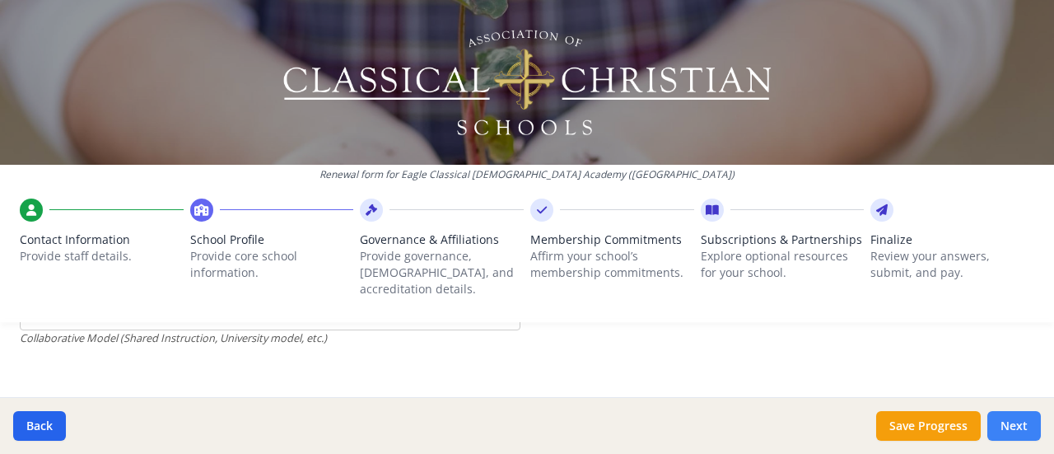
click at [1020, 424] on button "Next" at bounding box center [1015, 426] width 54 height 30
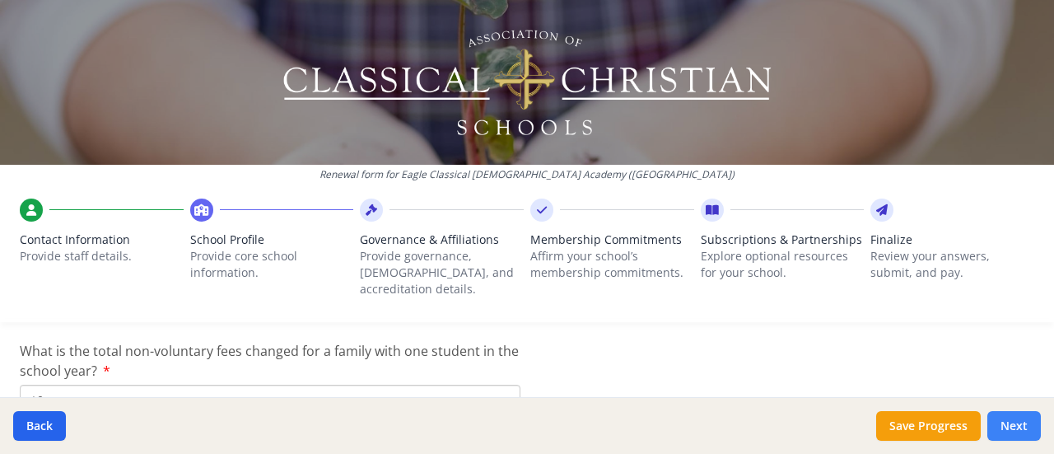
scroll to position [5940, 0]
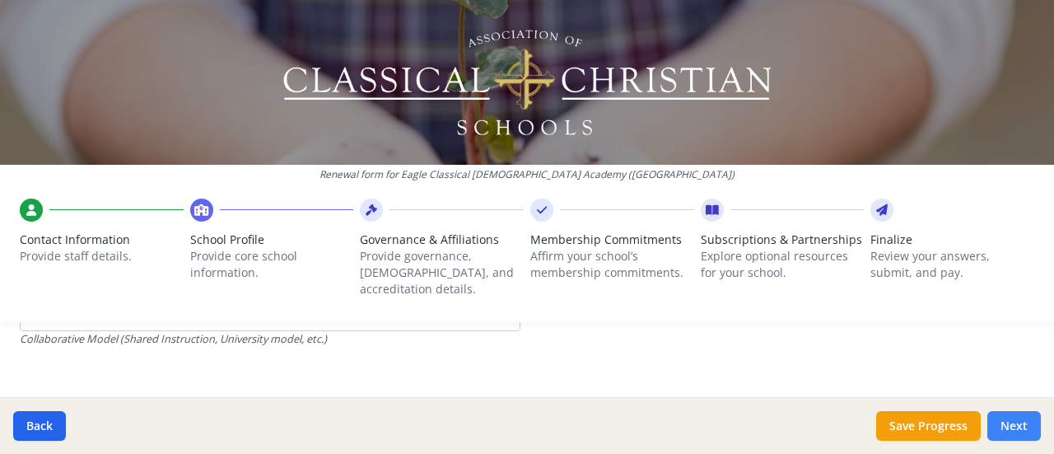
click at [1016, 427] on button "Next" at bounding box center [1015, 426] width 54 height 30
click at [1015, 423] on button "Next" at bounding box center [1015, 426] width 54 height 30
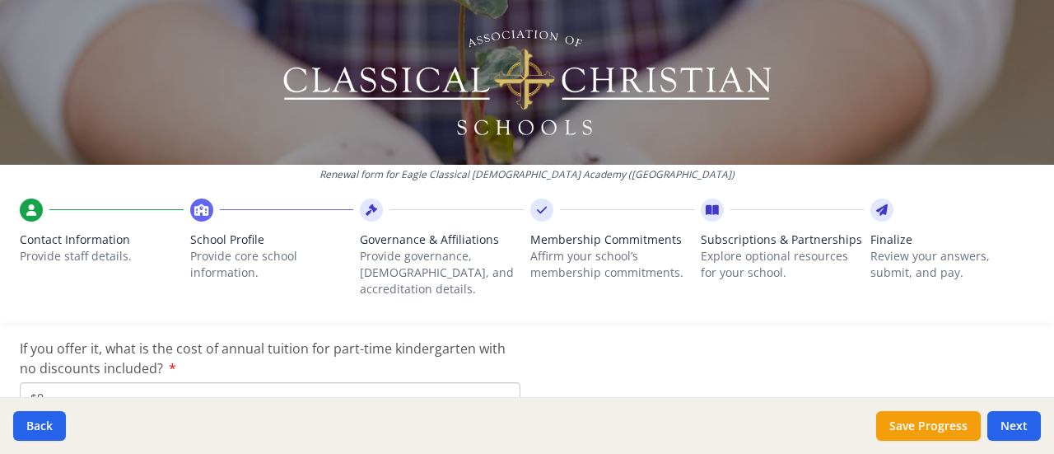
scroll to position [5451, 0]
click at [1009, 432] on button "Next" at bounding box center [1015, 426] width 54 height 30
click at [1016, 418] on button "Next" at bounding box center [1015, 426] width 54 height 30
click at [939, 426] on button "Save Progress" at bounding box center [928, 426] width 105 height 30
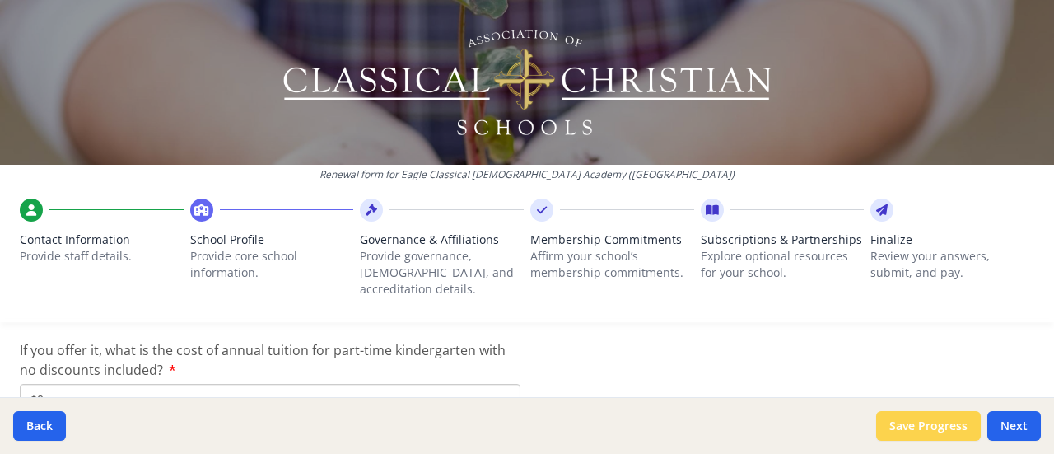
click at [1013, 428] on button "Next" at bounding box center [1015, 426] width 54 height 30
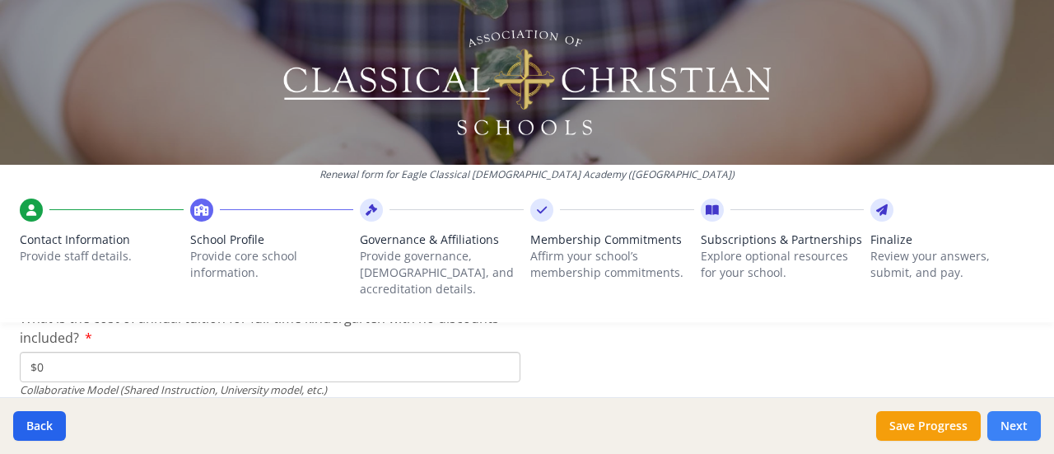
scroll to position [5451, 0]
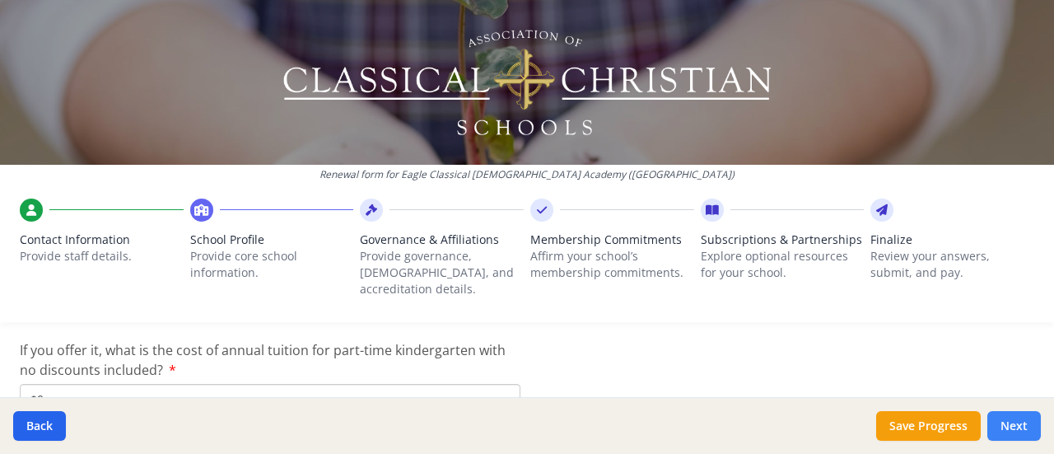
click at [1011, 440] on button "Next" at bounding box center [1015, 426] width 54 height 30
click at [1025, 419] on button "Next" at bounding box center [1015, 426] width 54 height 30
click at [1023, 427] on button "Next" at bounding box center [1015, 426] width 54 height 30
click at [366, 206] on icon at bounding box center [372, 210] width 12 height 16
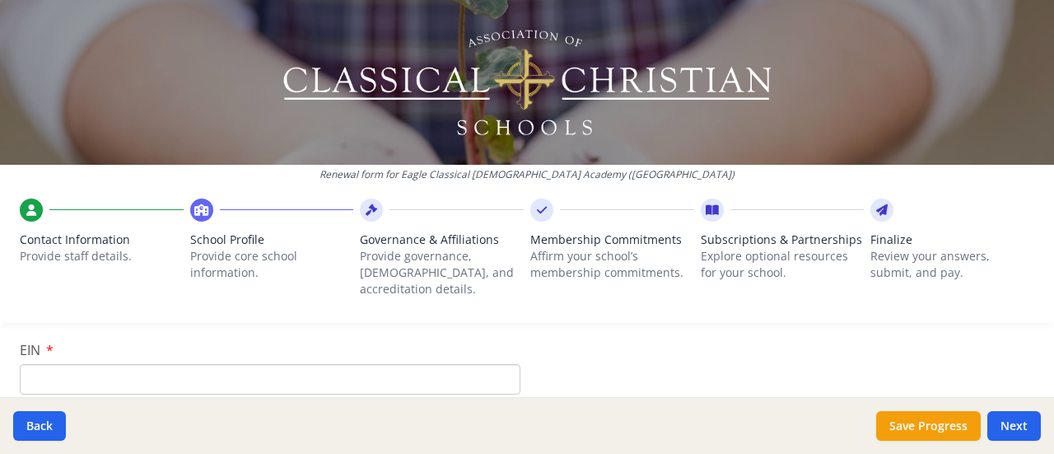
scroll to position [188, 0]
click at [344, 370] on input "EIN" at bounding box center [270, 379] width 501 height 30
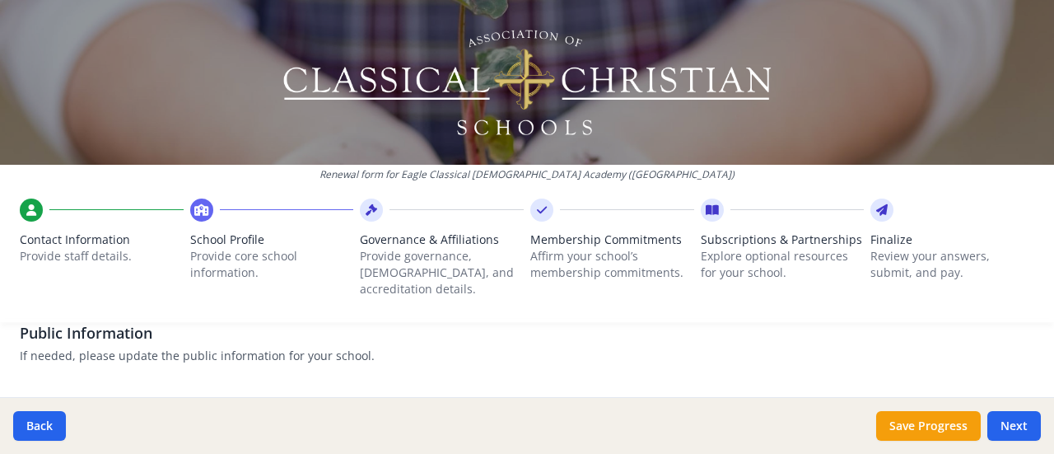
scroll to position [337, 0]
type input "None yet"
